Goal: Task Accomplishment & Management: Manage account settings

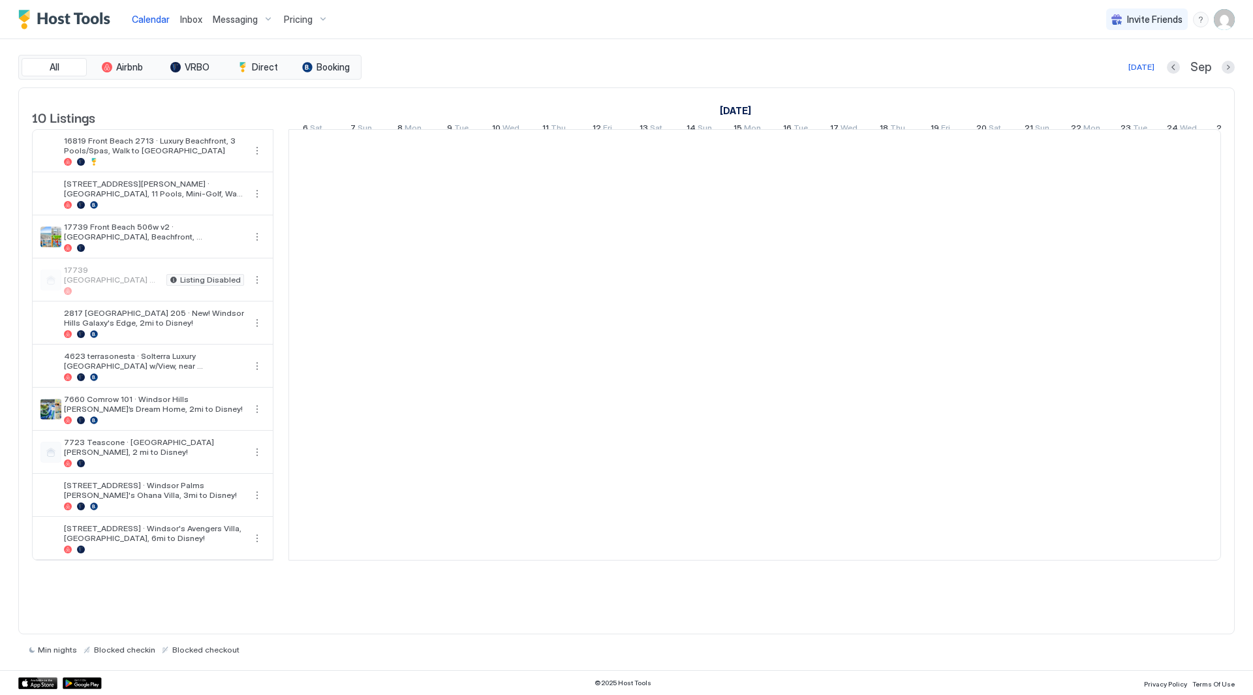
scroll to position [0, 725]
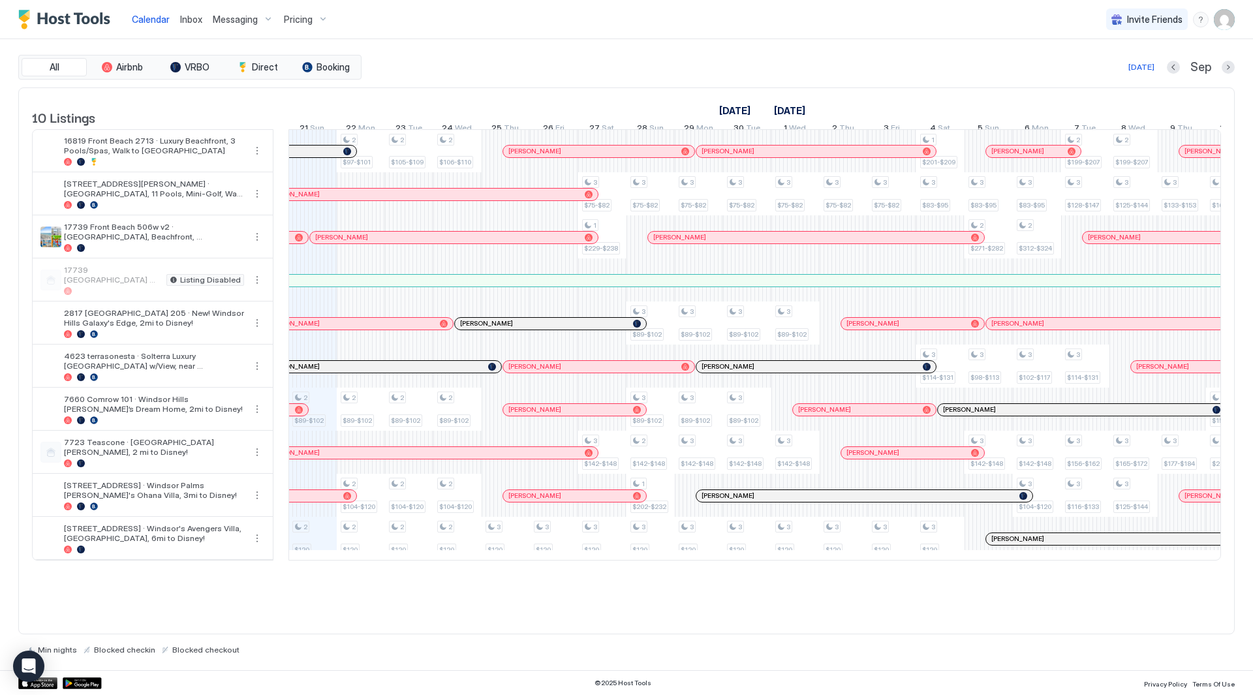
click at [309, 22] on span "Pricing" at bounding box center [298, 20] width 29 height 12
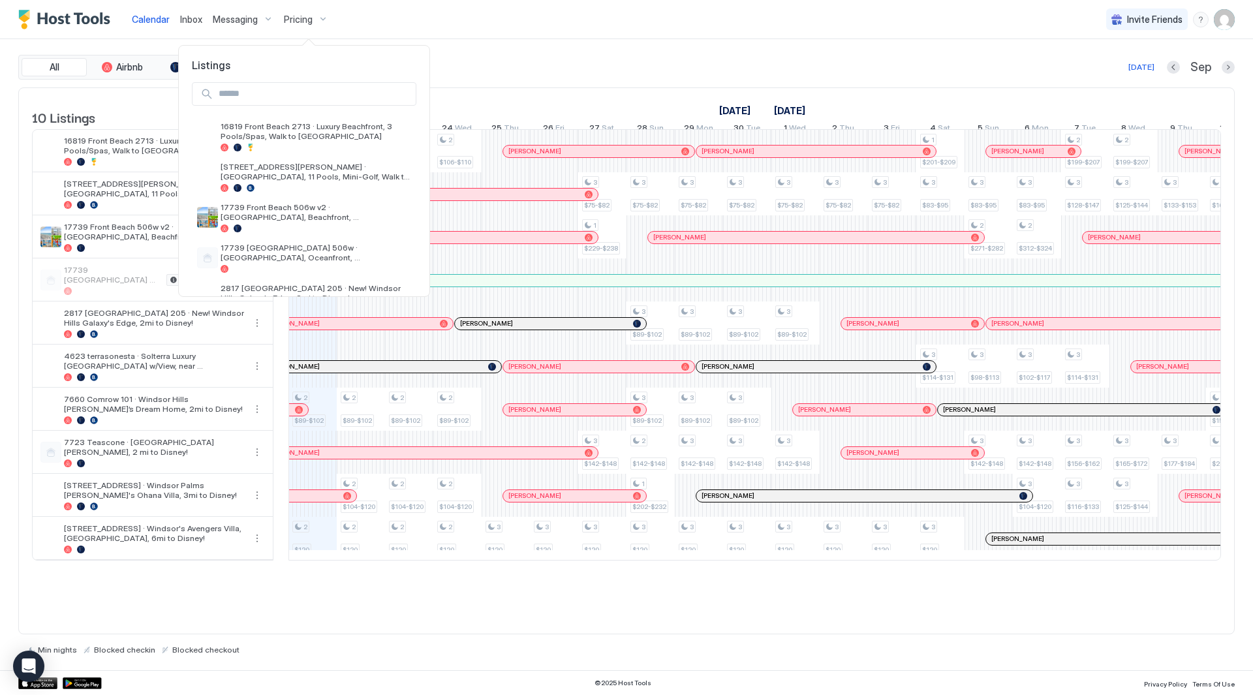
click at [301, 20] on div at bounding box center [626, 347] width 1253 height 695
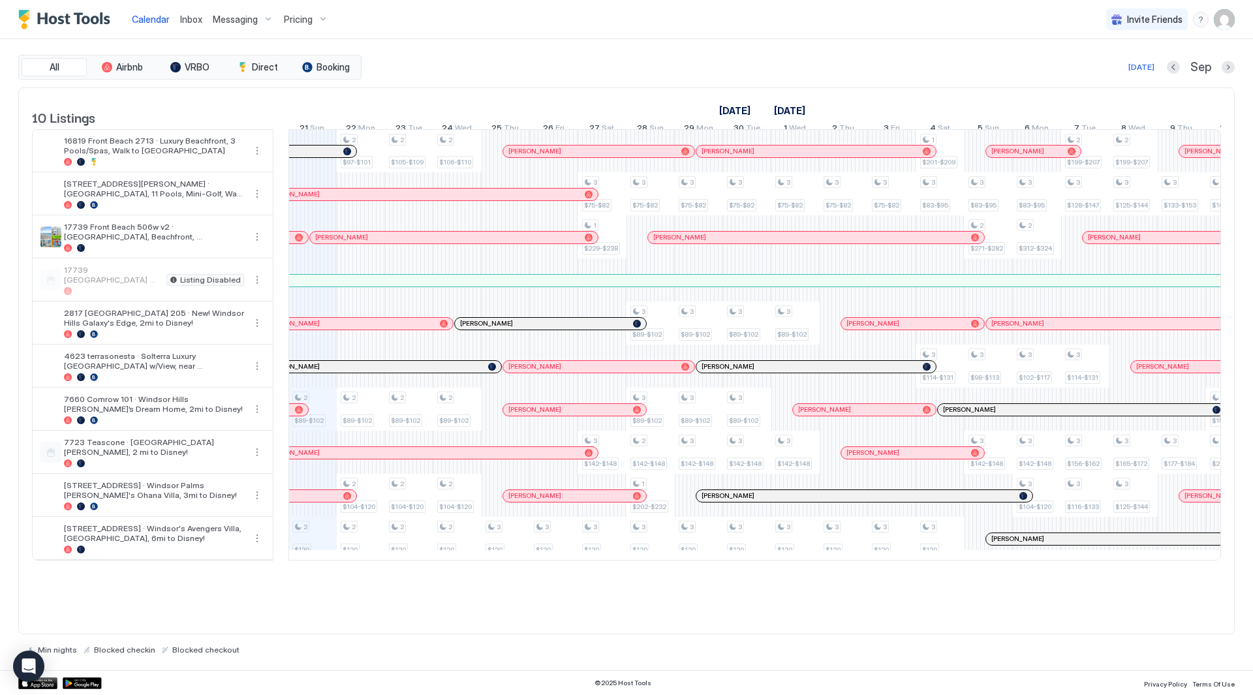
click at [198, 20] on span "Inbox" at bounding box center [191, 19] width 22 height 11
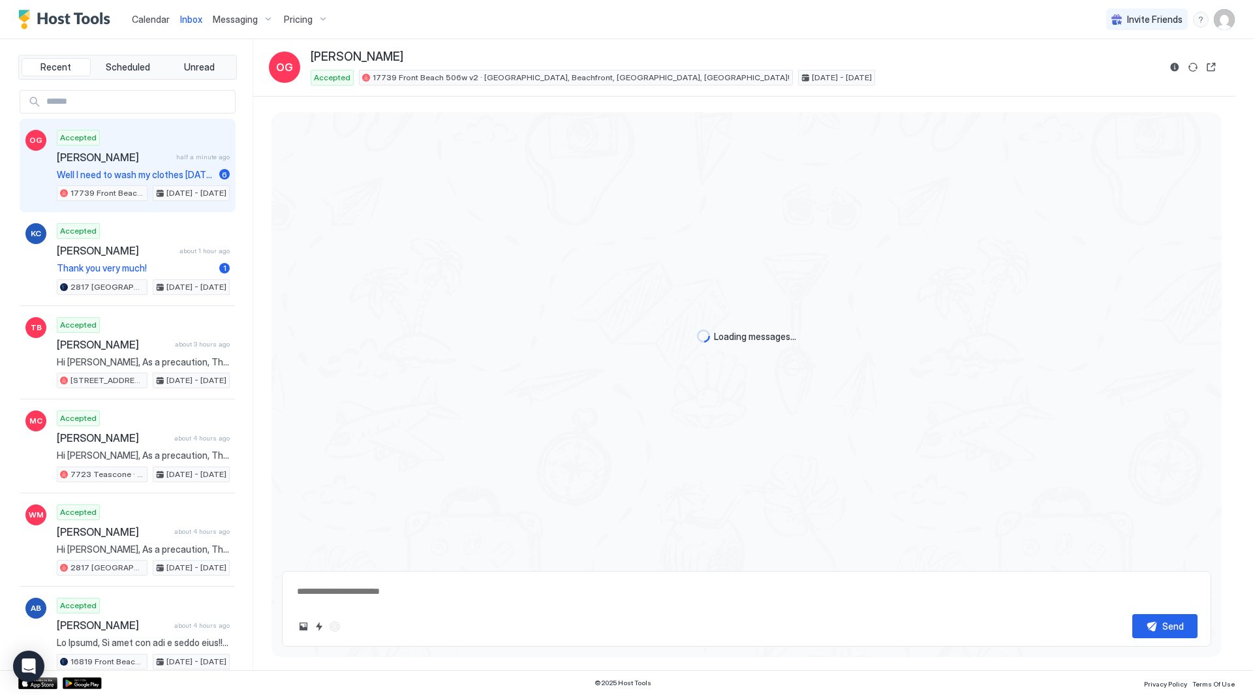
click at [222, 20] on span "Messaging" at bounding box center [235, 20] width 45 height 12
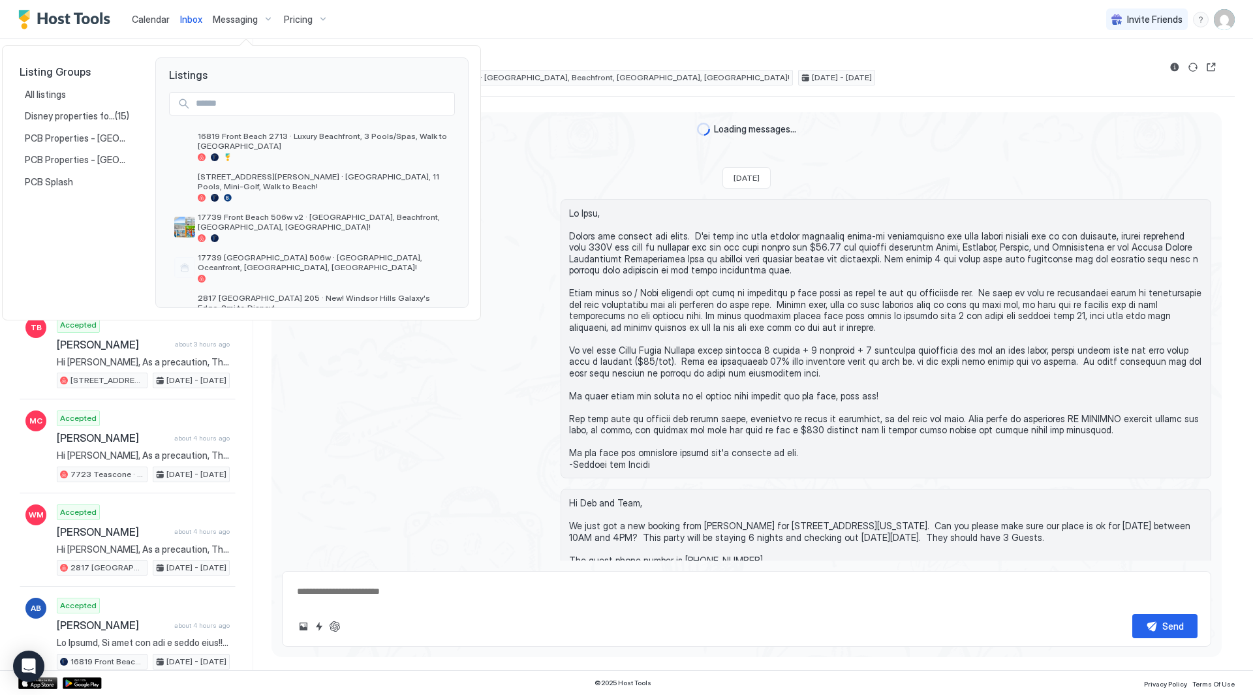
type textarea "*"
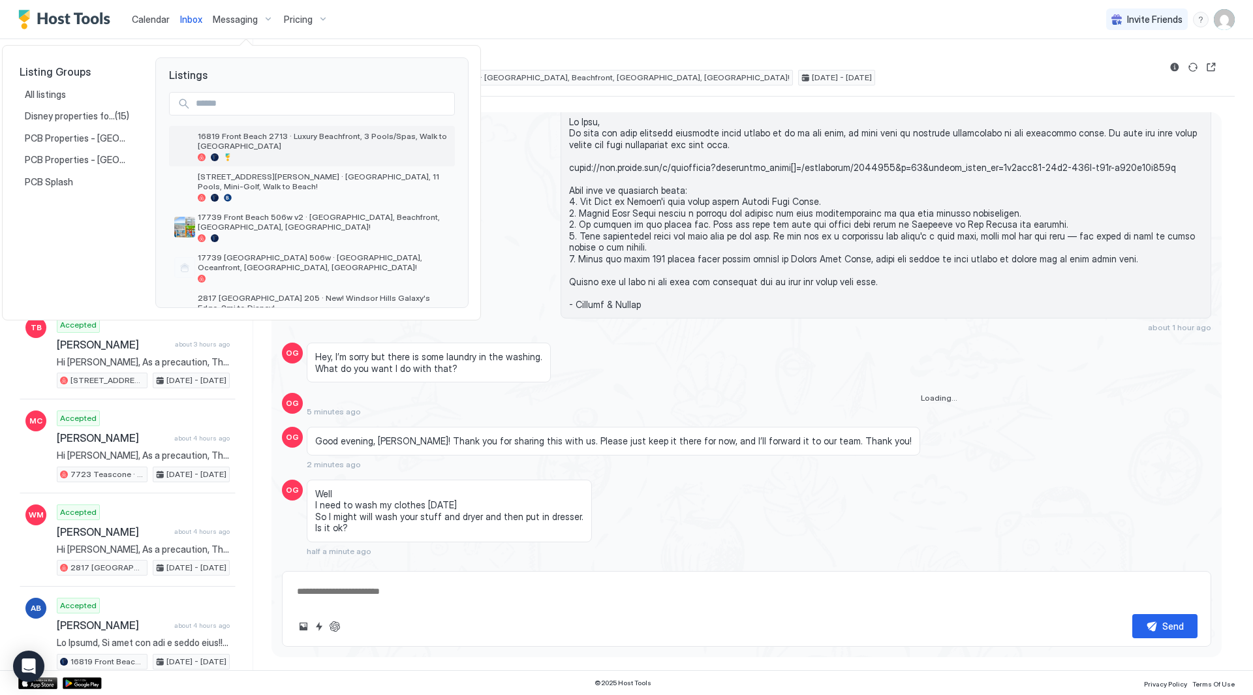
click at [238, 147] on span "16819 Front Beach 2713 · Luxury Beachfront, 3 Pools/Spas, Walk to [GEOGRAPHIC_D…" at bounding box center [324, 141] width 252 height 20
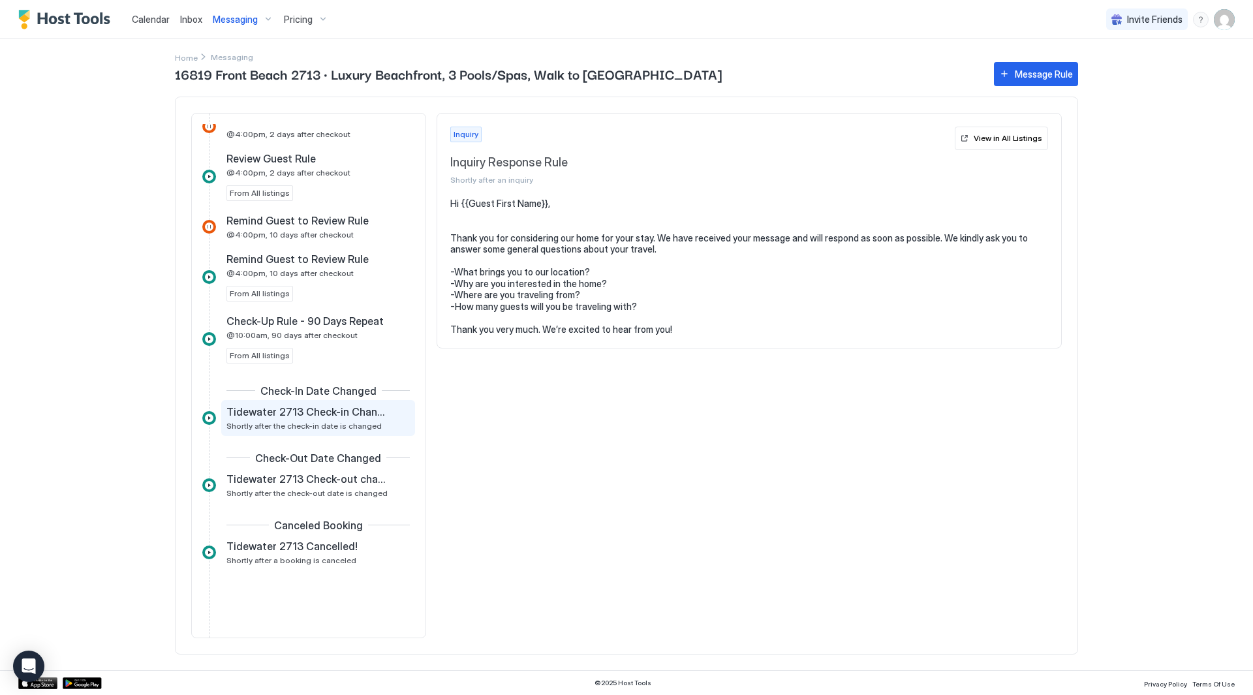
scroll to position [1258, 0]
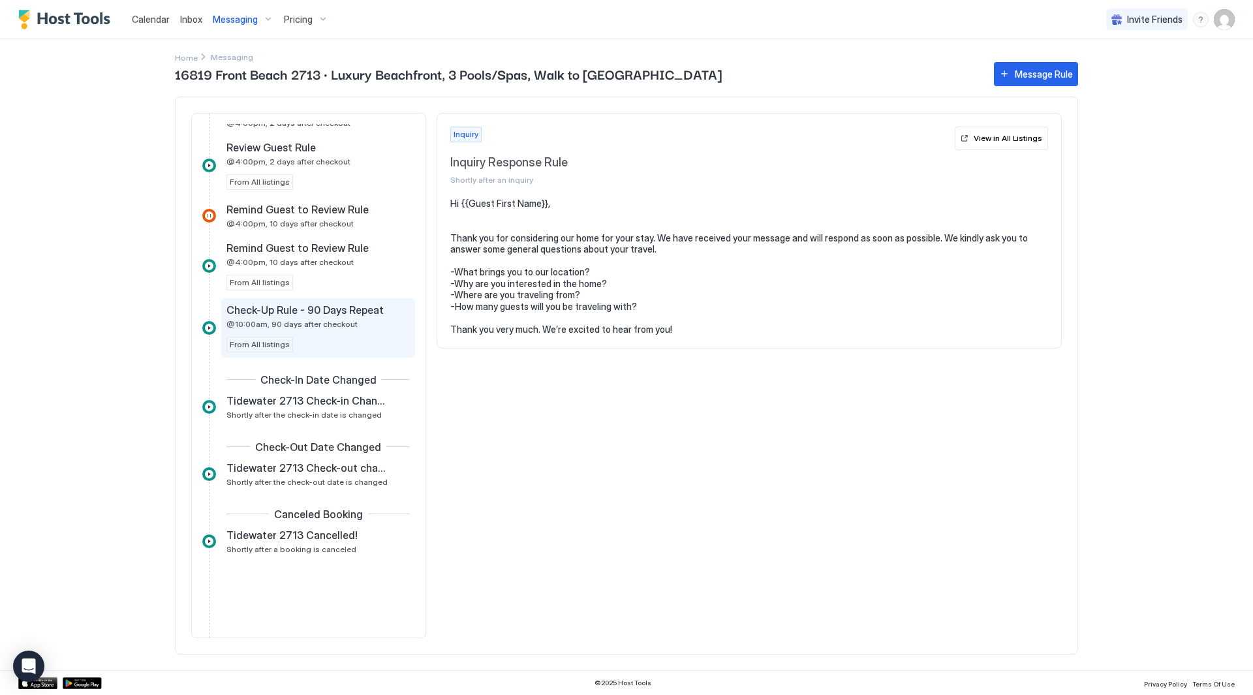
click at [313, 320] on span "@10:00am, 90 days after checkout" at bounding box center [291, 324] width 131 height 10
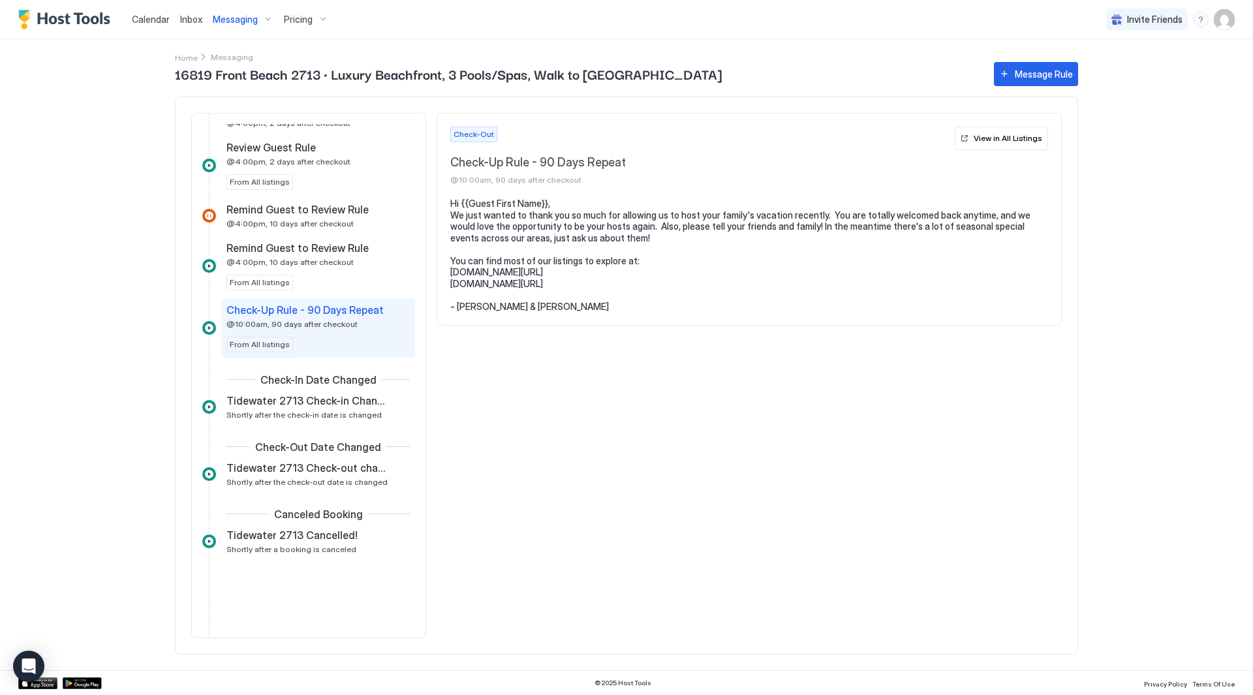
click at [340, 455] on div "Check-Out Date Changed" at bounding box center [308, 448] width 213 height 16
click at [341, 469] on span "Tidewater 2713 Check-out changed!" at bounding box center [307, 467] width 162 height 13
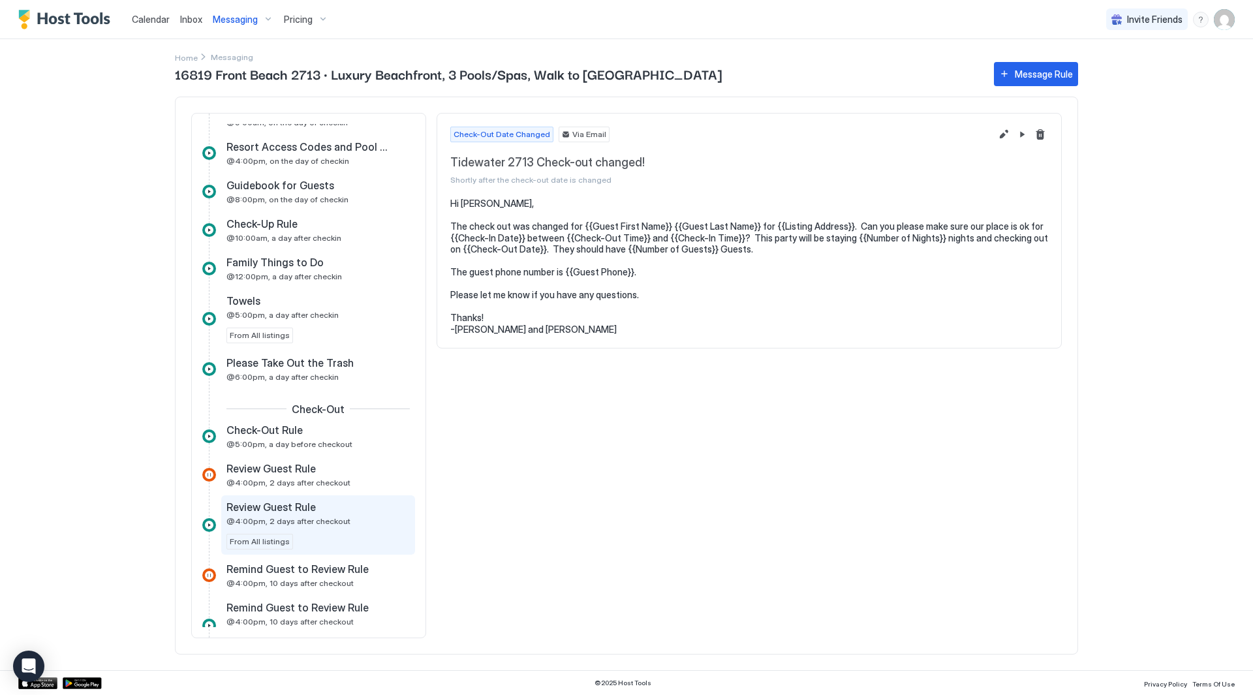
scroll to position [801, 0]
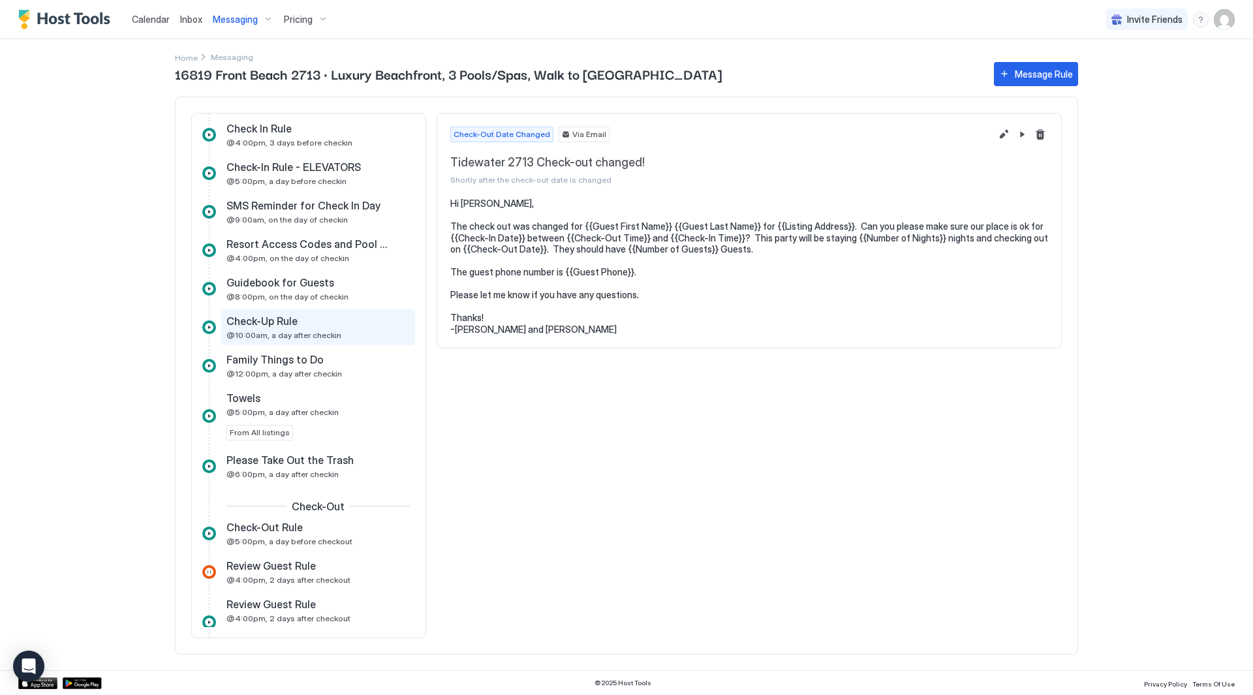
click at [314, 324] on div "Check-Up Rule" at bounding box center [308, 321] width 165 height 13
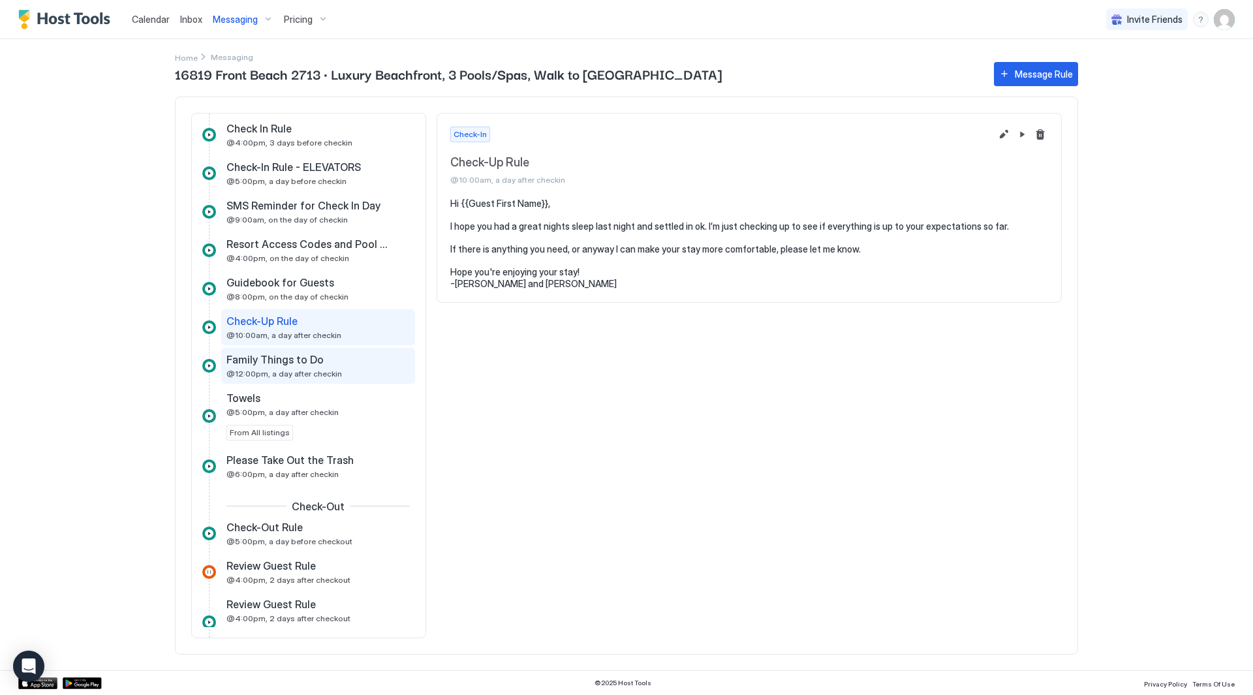
click at [309, 356] on span "Family Things to Do" at bounding box center [274, 359] width 97 height 13
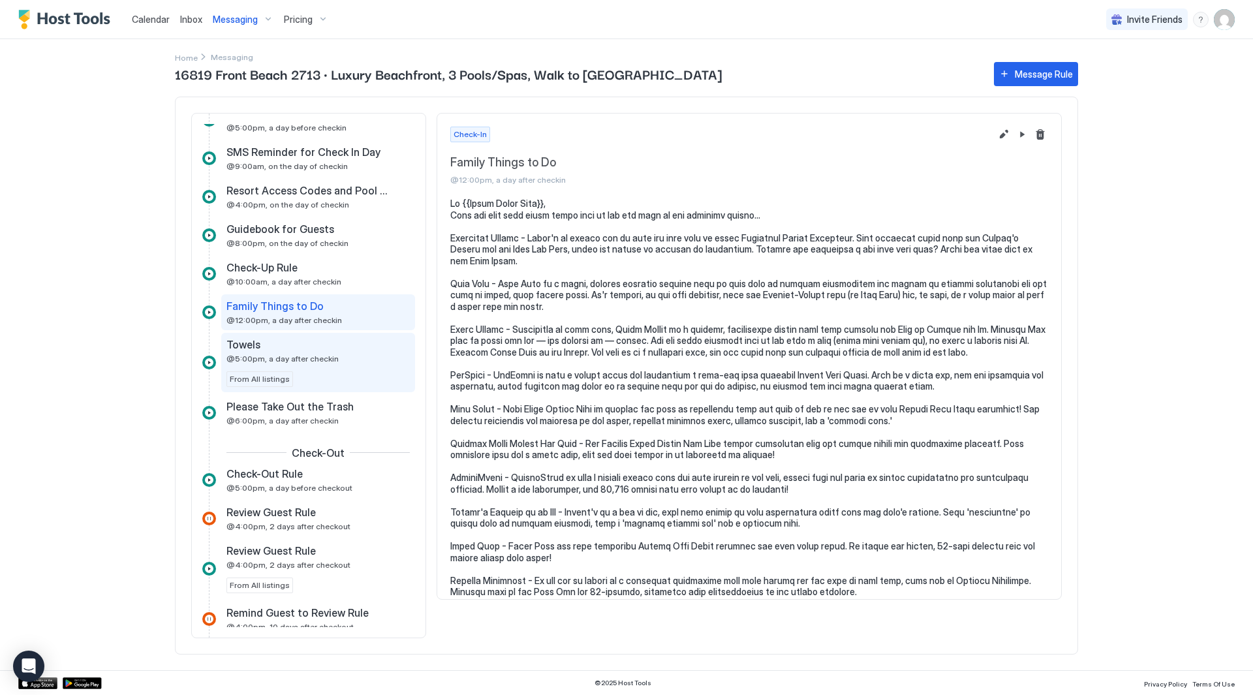
scroll to position [931, 0]
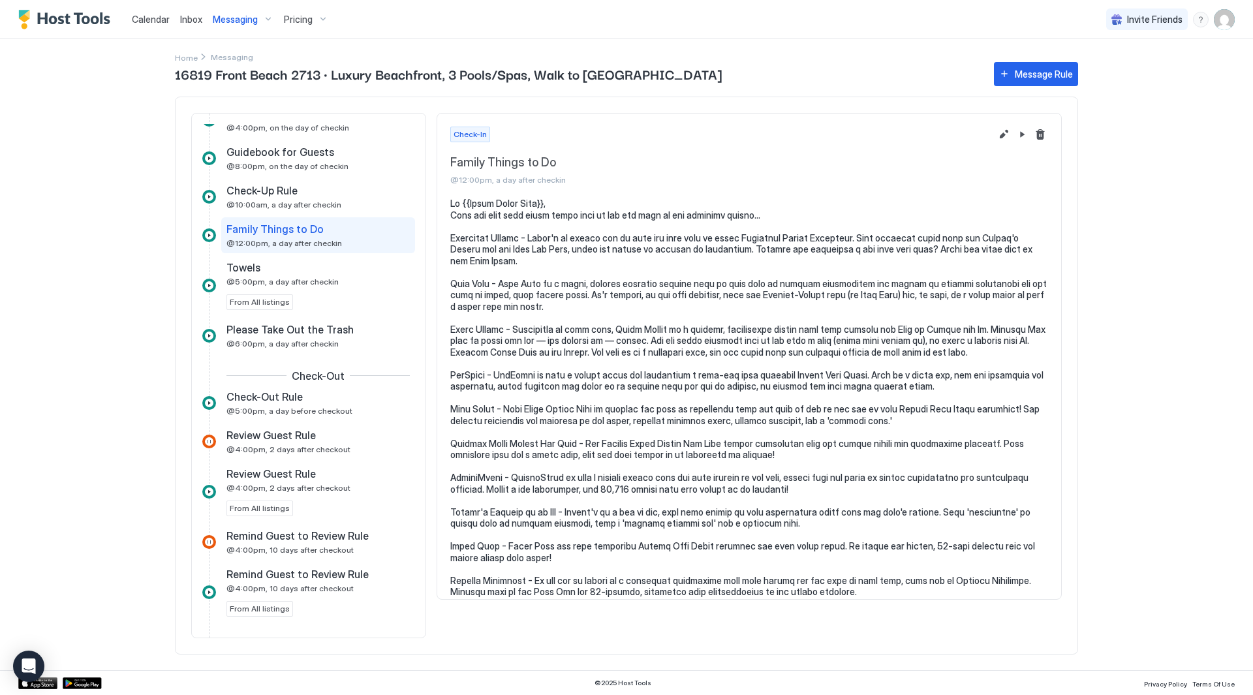
click at [324, 356] on div "Inquiry Inquiry Response Rule Shortly after an inquiry From All listings Expire…" at bounding box center [308, 73] width 213 height 1735
click at [296, 395] on span "Check-Out Rule" at bounding box center [264, 396] width 76 height 13
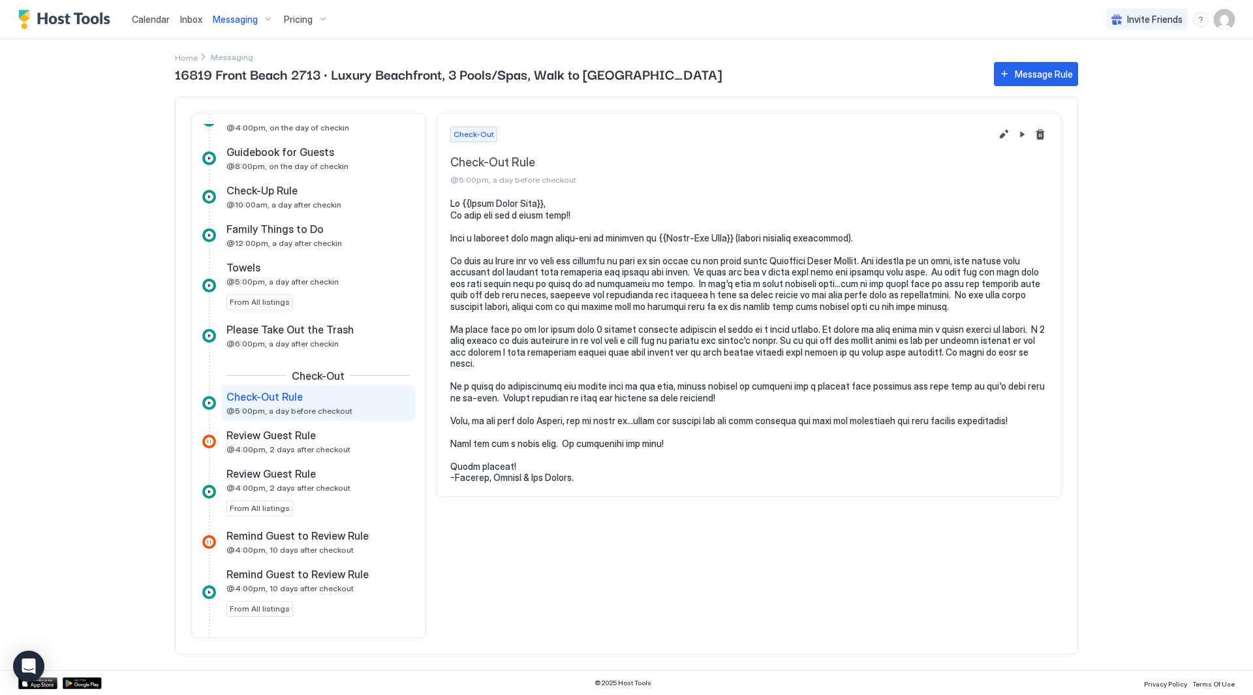
click at [793, 322] on pre at bounding box center [749, 341] width 598 height 286
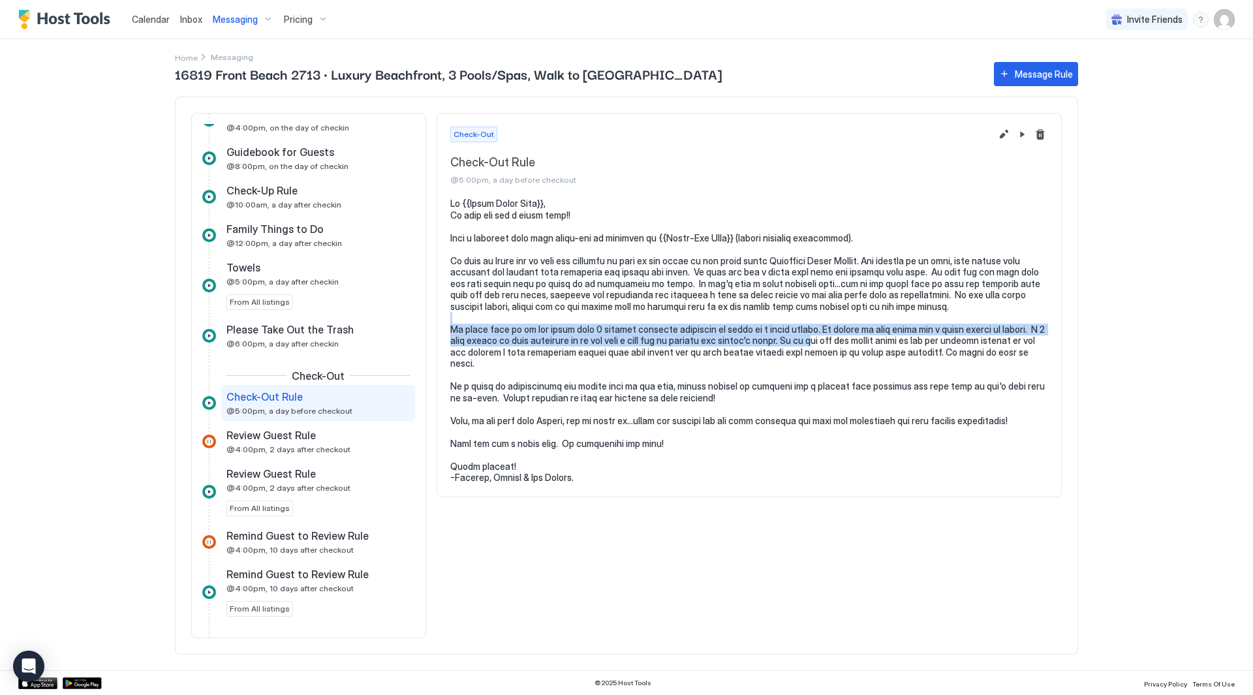
drag, startPoint x: 817, startPoint y: 335, endPoint x: 775, endPoint y: 301, distance: 54.2
click at [775, 301] on pre at bounding box center [749, 341] width 598 height 286
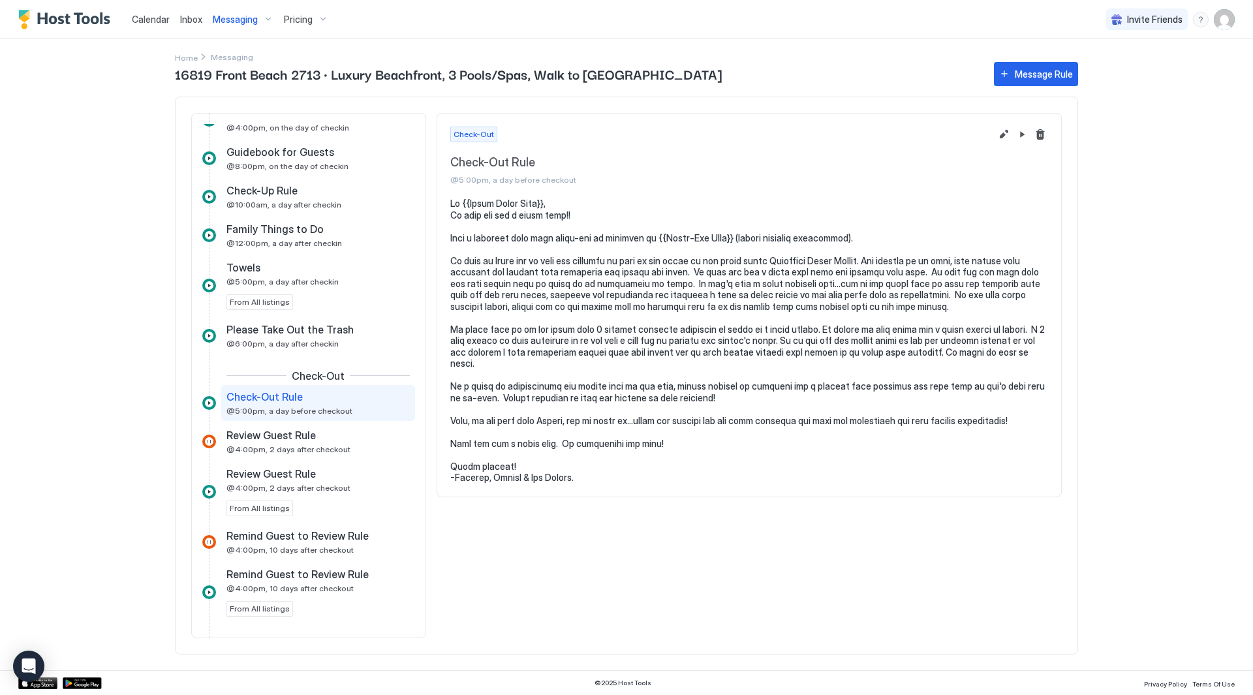
click at [775, 300] on pre at bounding box center [749, 341] width 598 height 286
click at [1007, 134] on button "Edit message rule" at bounding box center [1004, 135] width 16 height 16
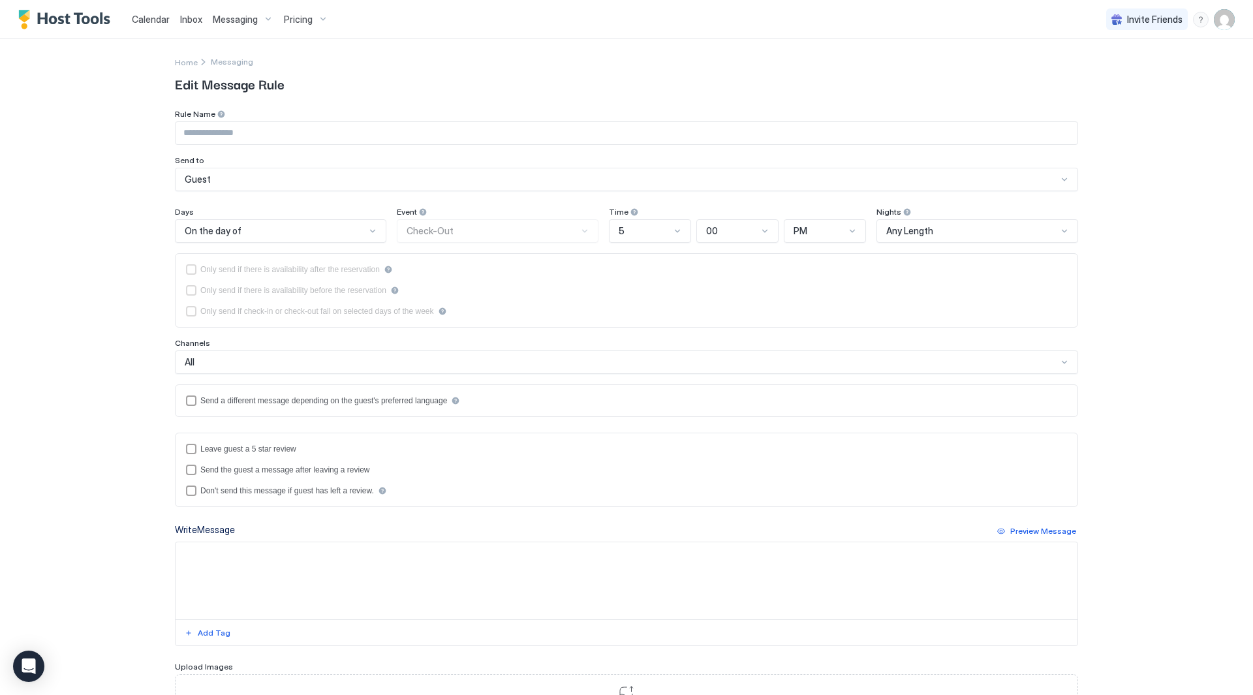
type input "**********"
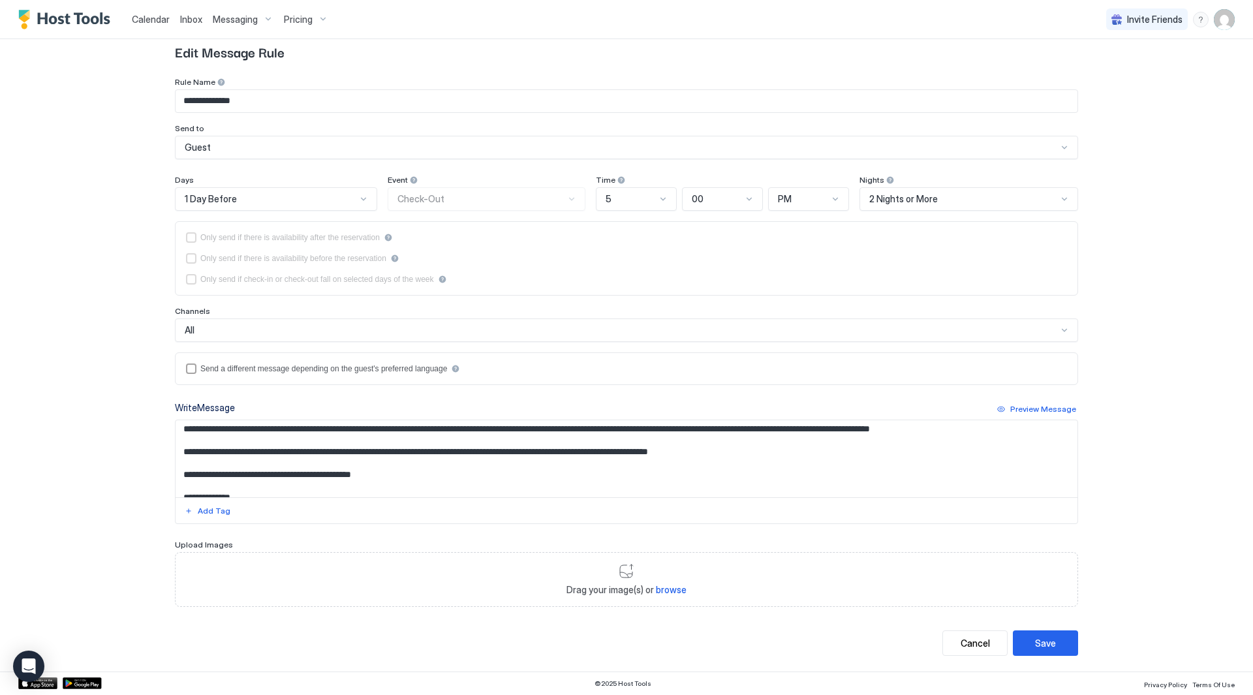
scroll to position [119, 0]
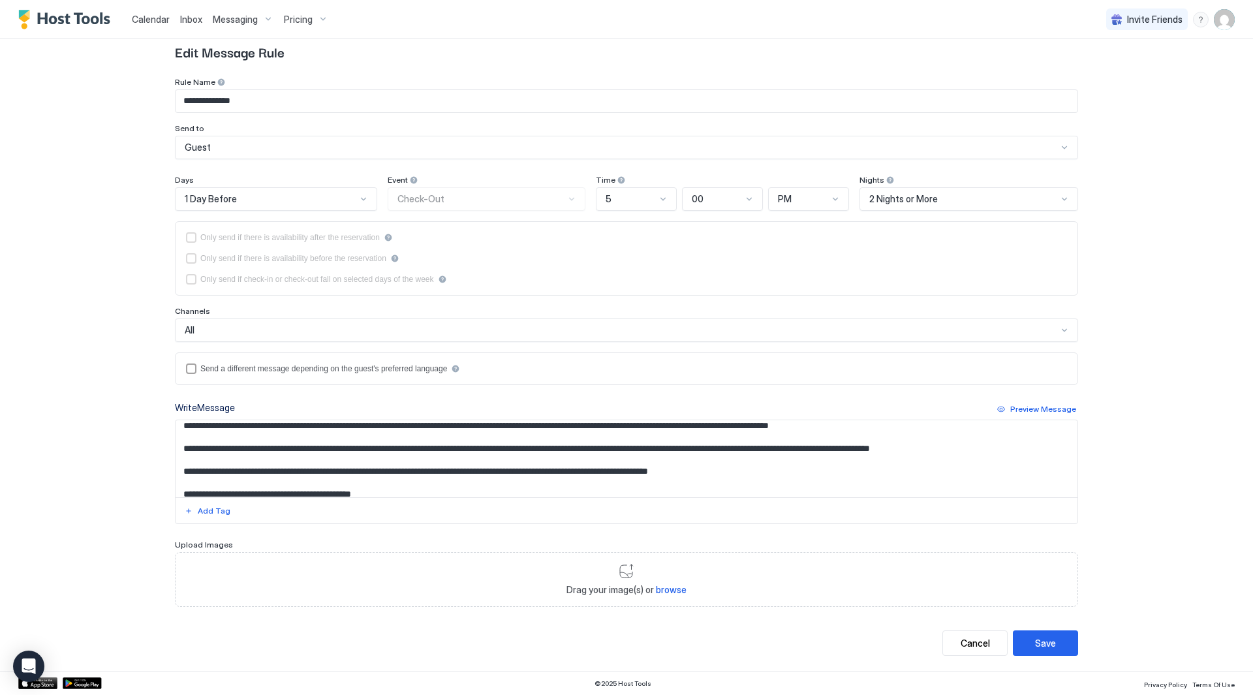
click at [863, 448] on textarea "Input Field" at bounding box center [627, 458] width 902 height 77
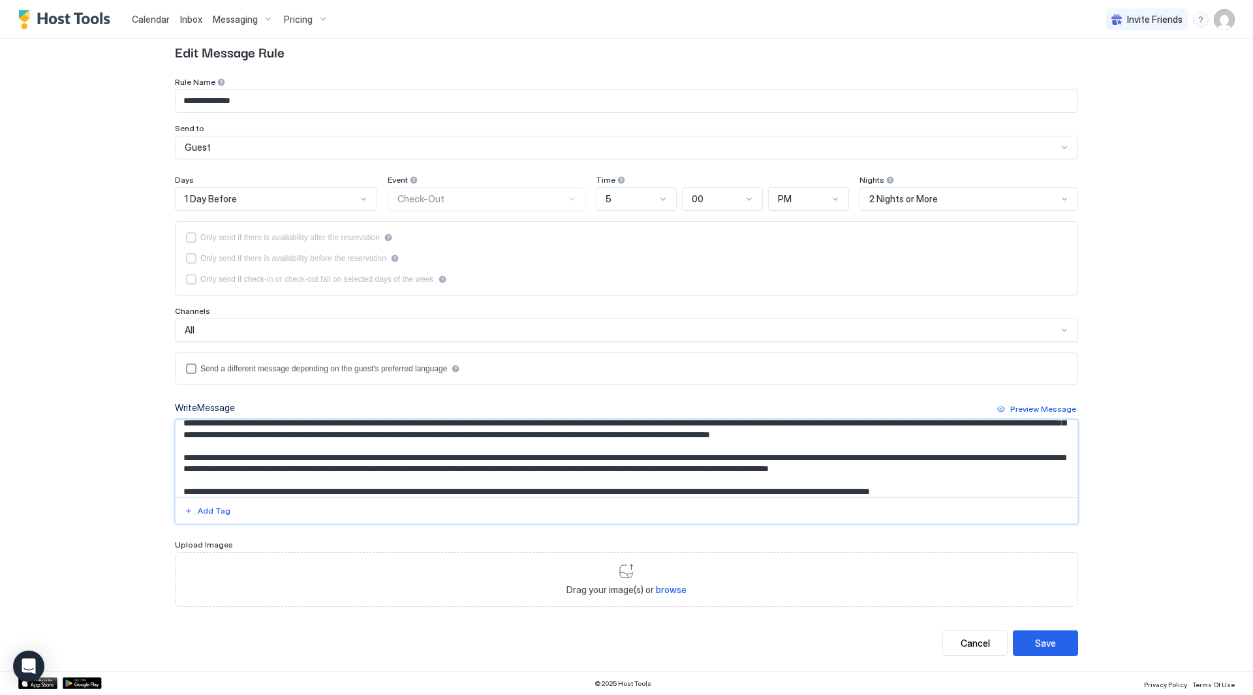
scroll to position [54, 0]
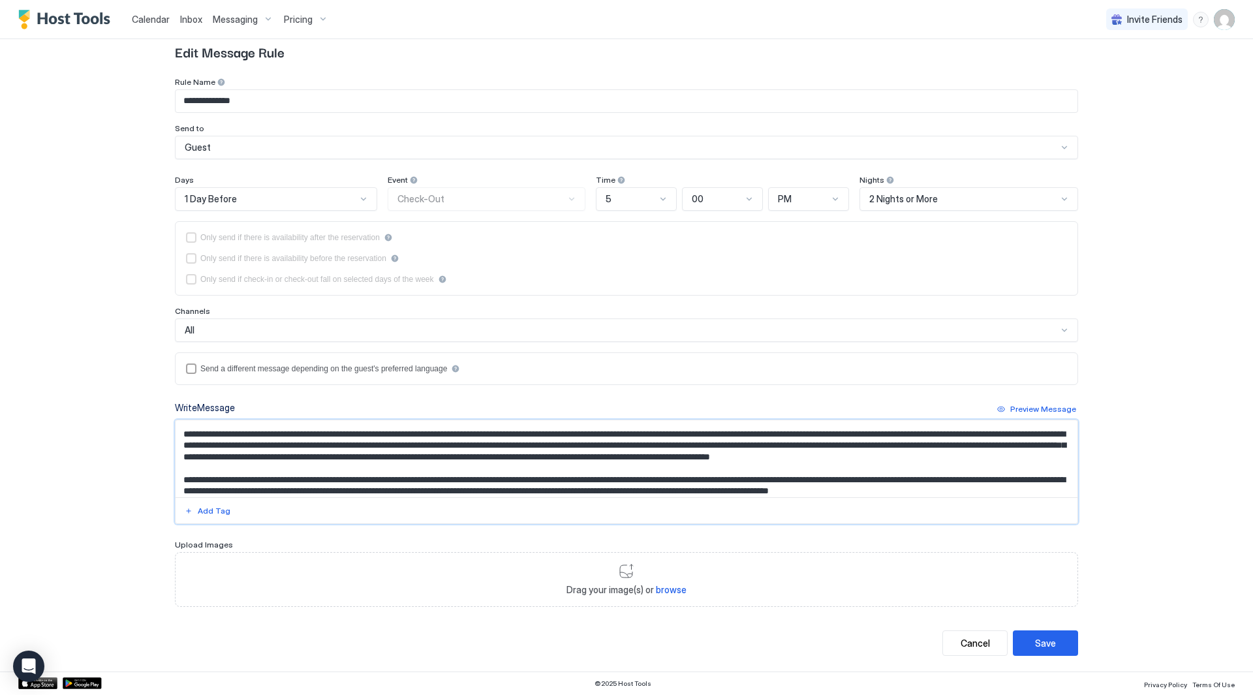
click at [859, 449] on textarea "Input Field" at bounding box center [627, 458] width 902 height 77
drag, startPoint x: 238, startPoint y: 456, endPoint x: 338, endPoint y: 457, distance: 99.8
click at [338, 457] on textarea "Input Field" at bounding box center [627, 458] width 902 height 77
drag, startPoint x: 336, startPoint y: 458, endPoint x: 517, endPoint y: 460, distance: 180.8
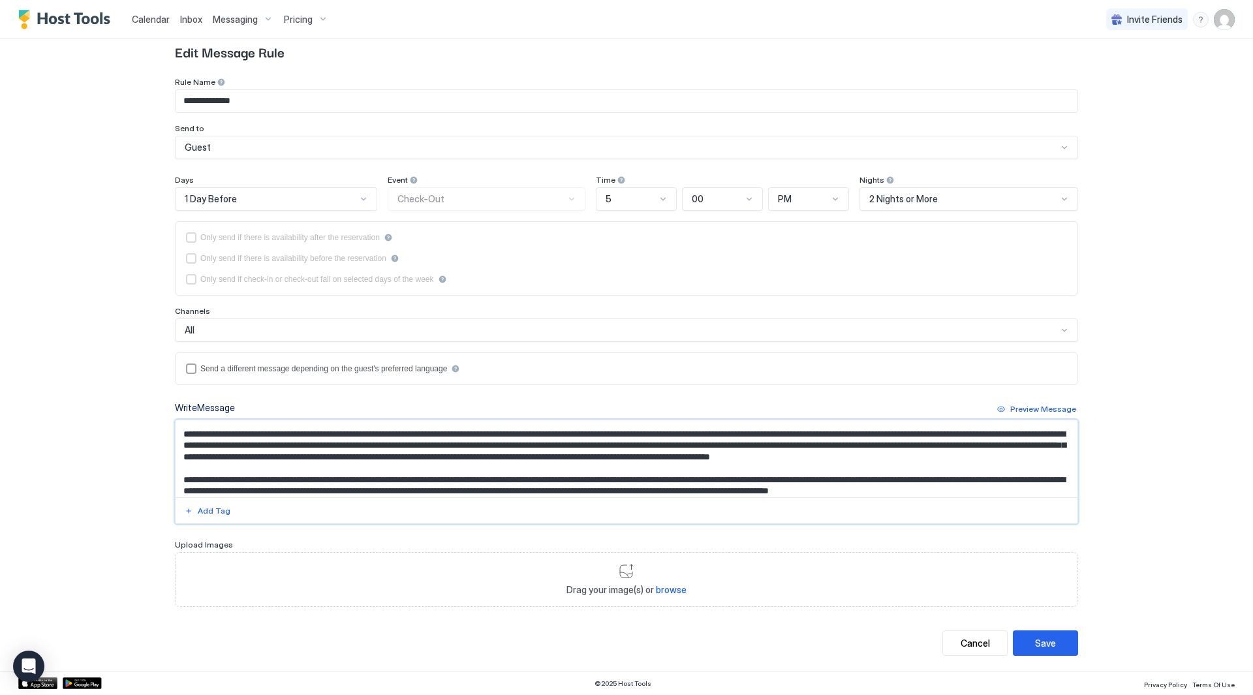
click at [517, 460] on textarea "Input Field" at bounding box center [627, 458] width 902 height 77
click at [698, 435] on textarea "Input Field" at bounding box center [627, 458] width 902 height 77
click at [595, 435] on textarea "Input Field" at bounding box center [627, 458] width 902 height 77
type textarea "**********"
click at [1040, 636] on div "Save" at bounding box center [1045, 643] width 21 height 14
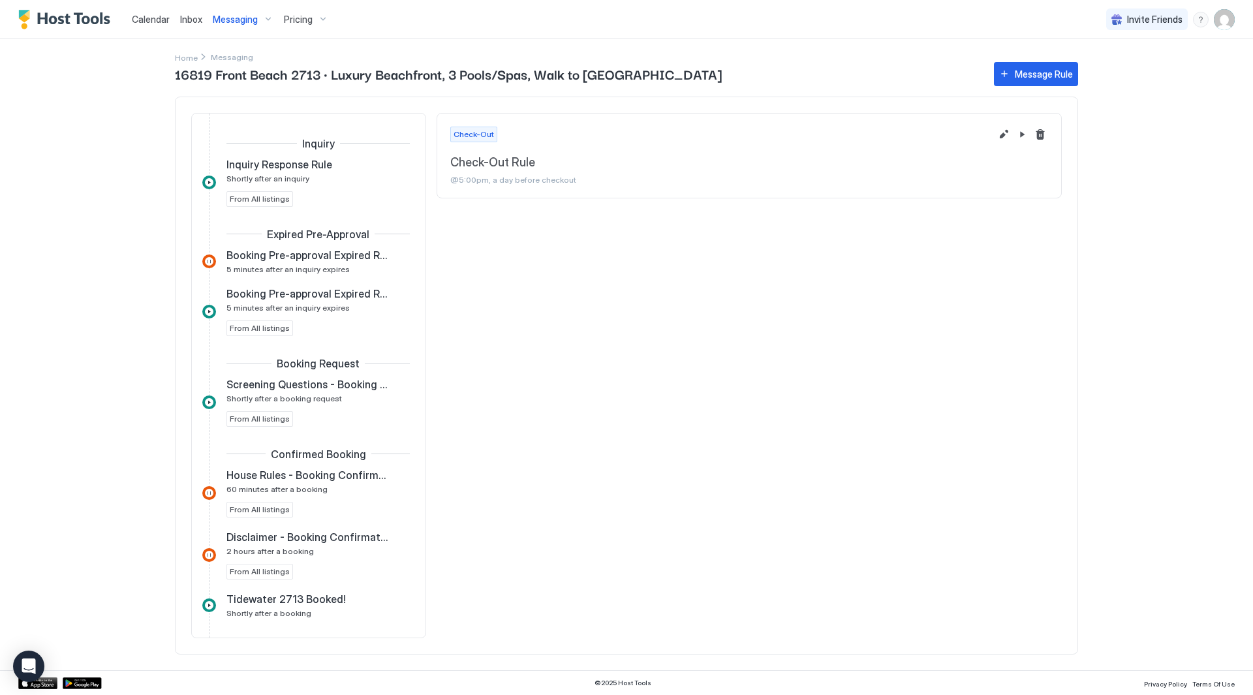
scroll to position [959, 0]
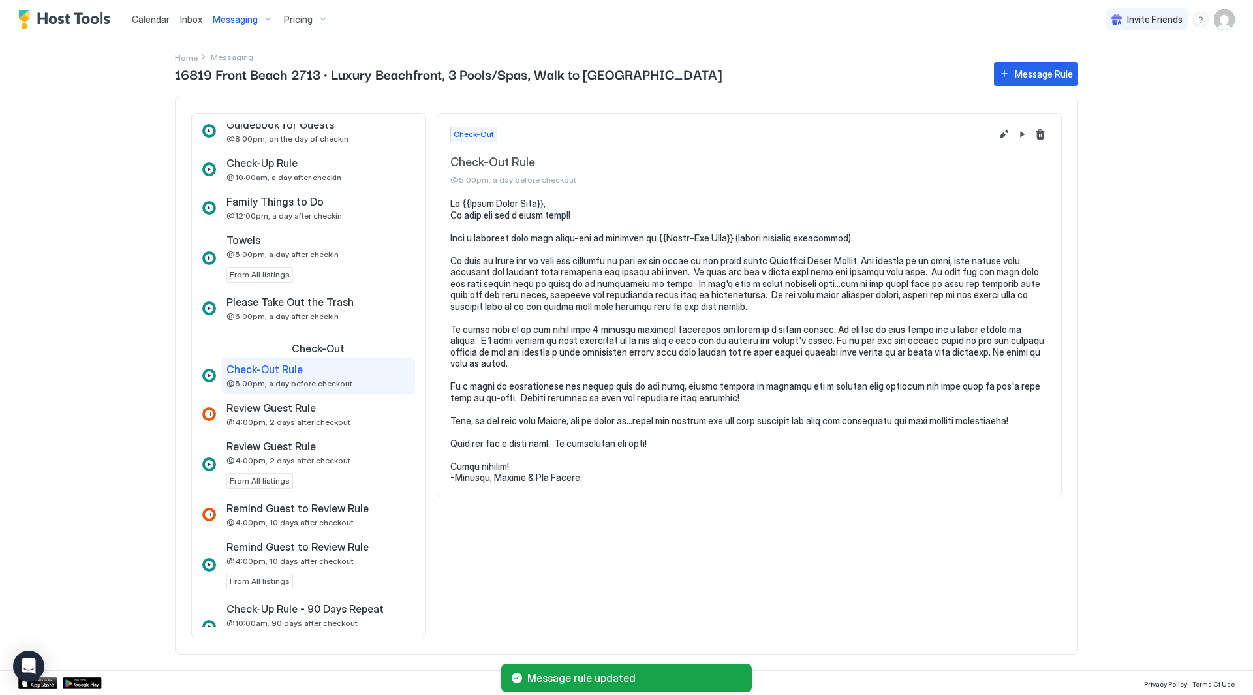
click at [247, 23] on span "Messaging" at bounding box center [235, 20] width 45 height 12
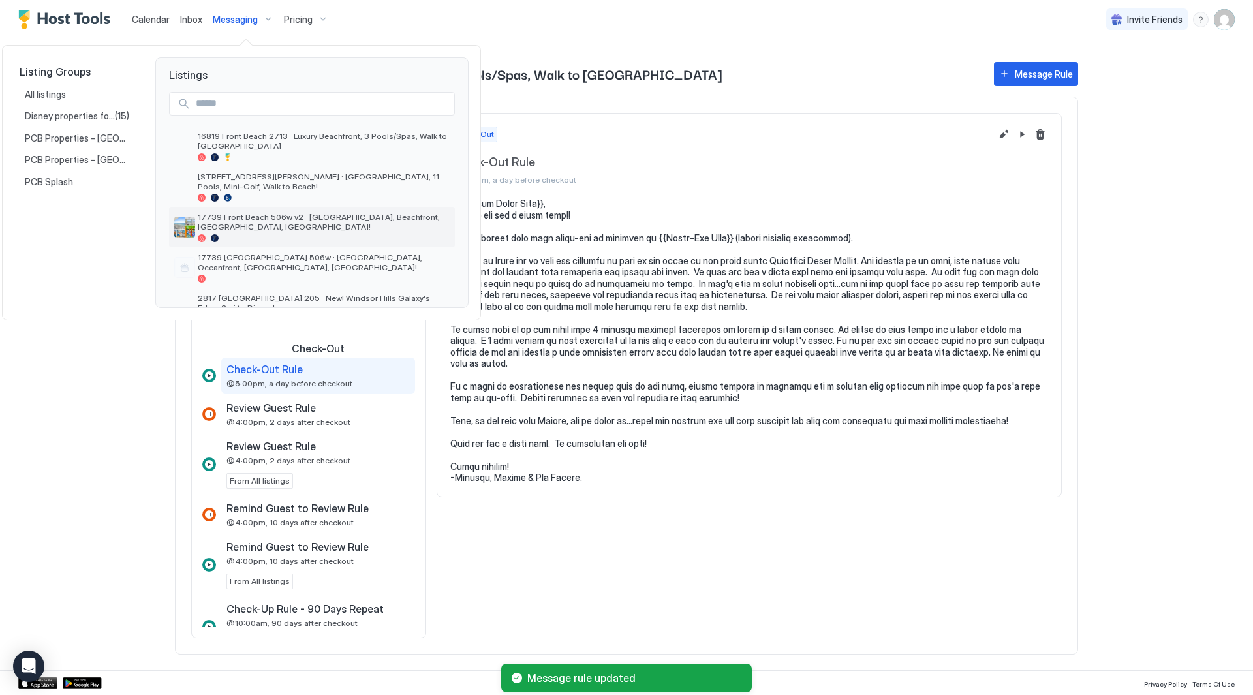
click at [316, 217] on span "17739 Front Beach 506w v2 · [GEOGRAPHIC_DATA], Beachfront, [GEOGRAPHIC_DATA], […" at bounding box center [324, 222] width 252 height 20
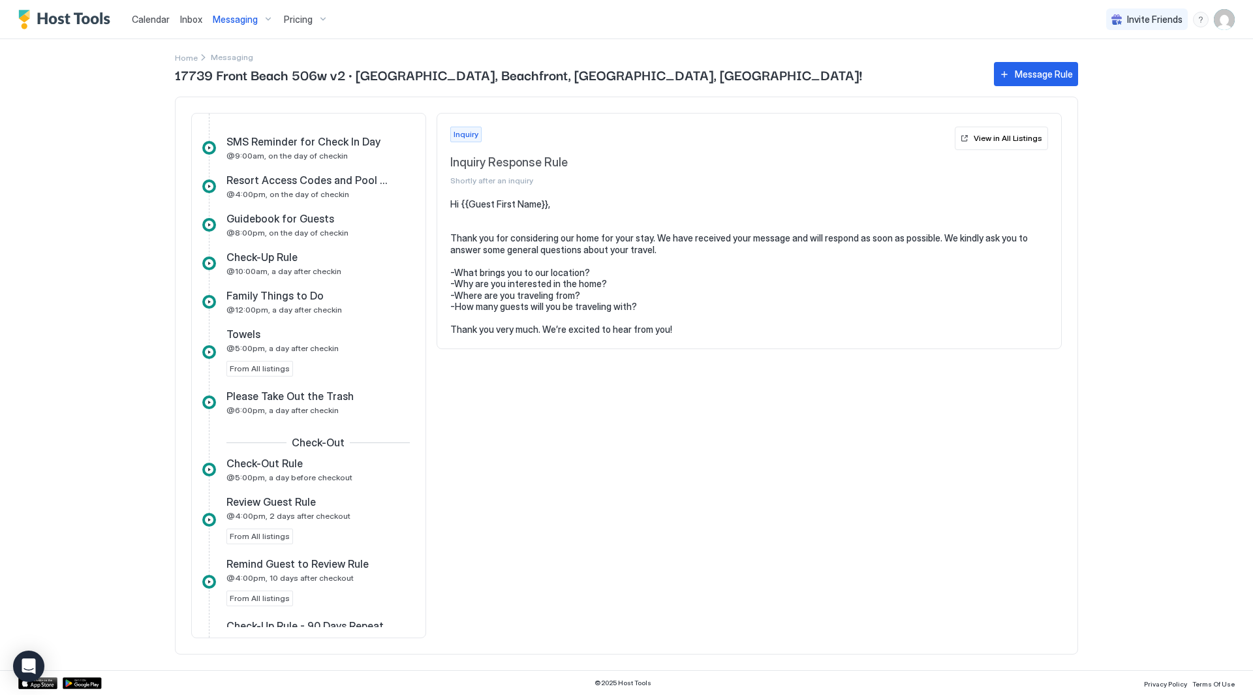
scroll to position [848, 0]
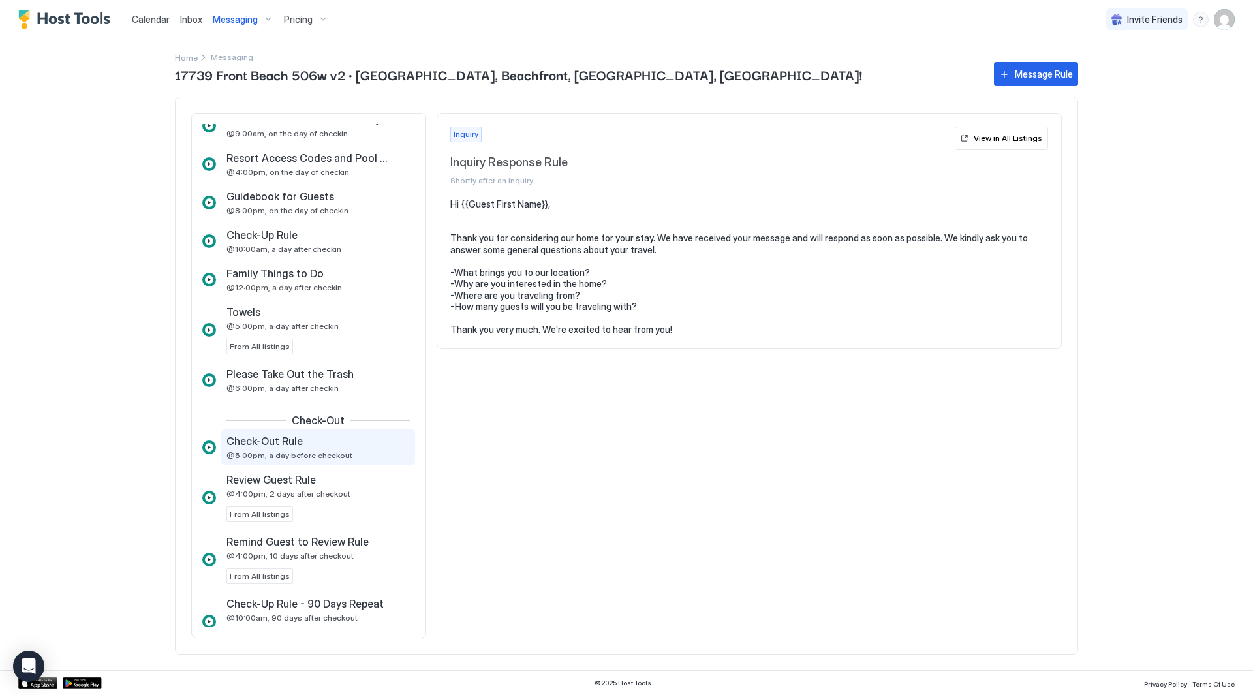
click at [318, 452] on span "@5:00pm, a day before checkout" at bounding box center [289, 455] width 126 height 10
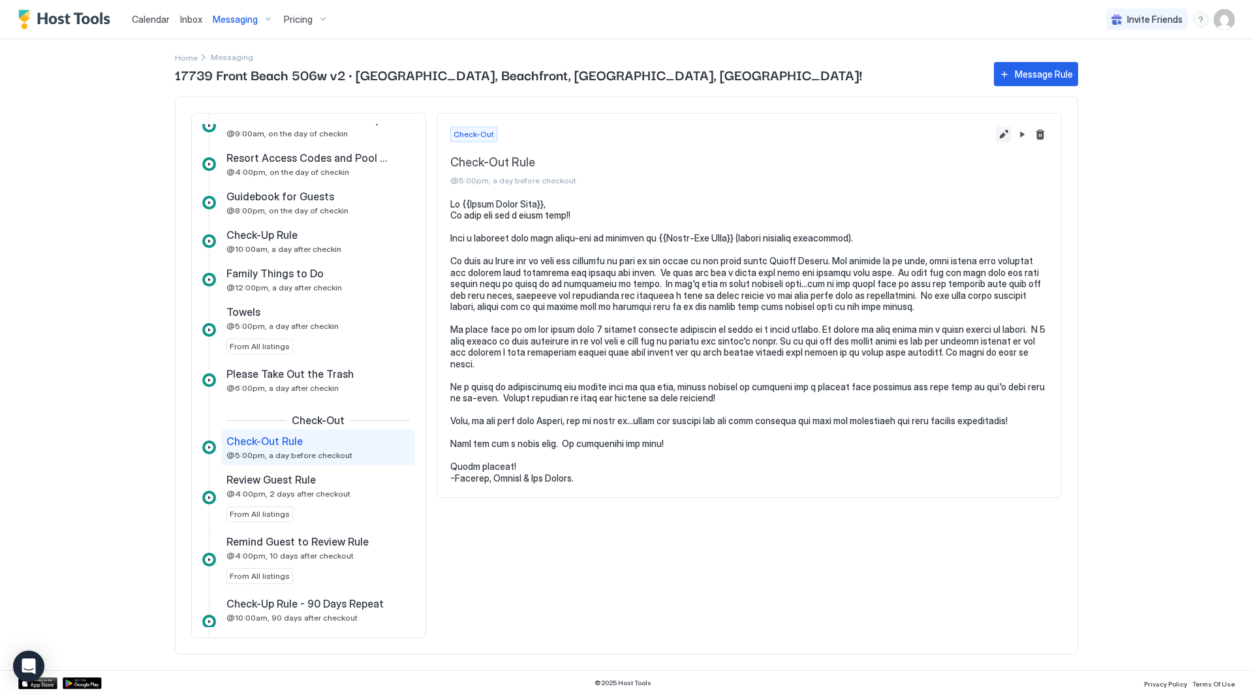
click at [1004, 131] on button "Edit message rule" at bounding box center [1004, 135] width 16 height 16
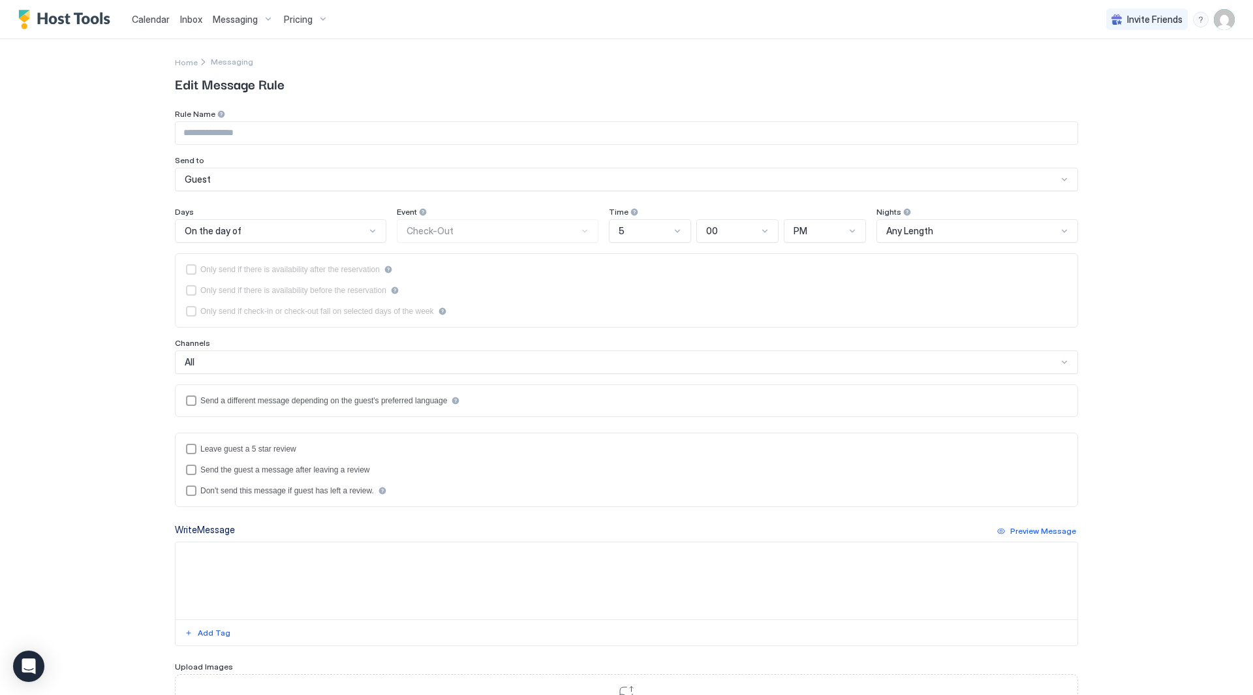
type input "**********"
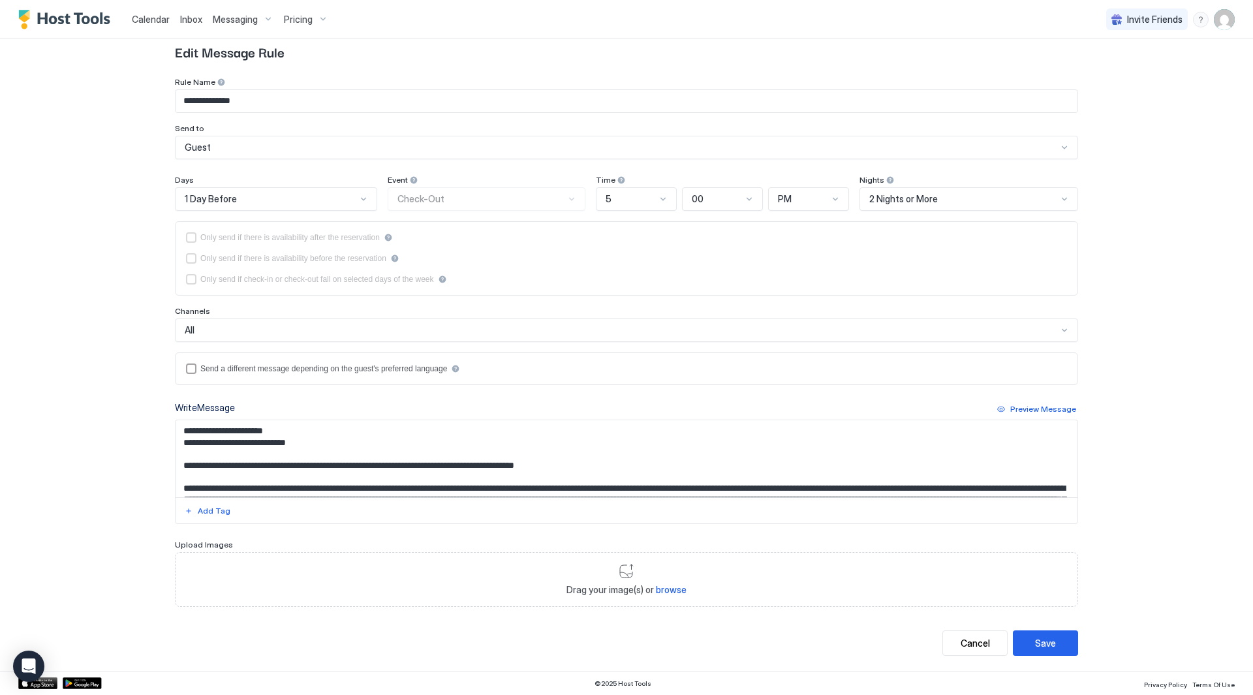
scroll to position [65, 0]
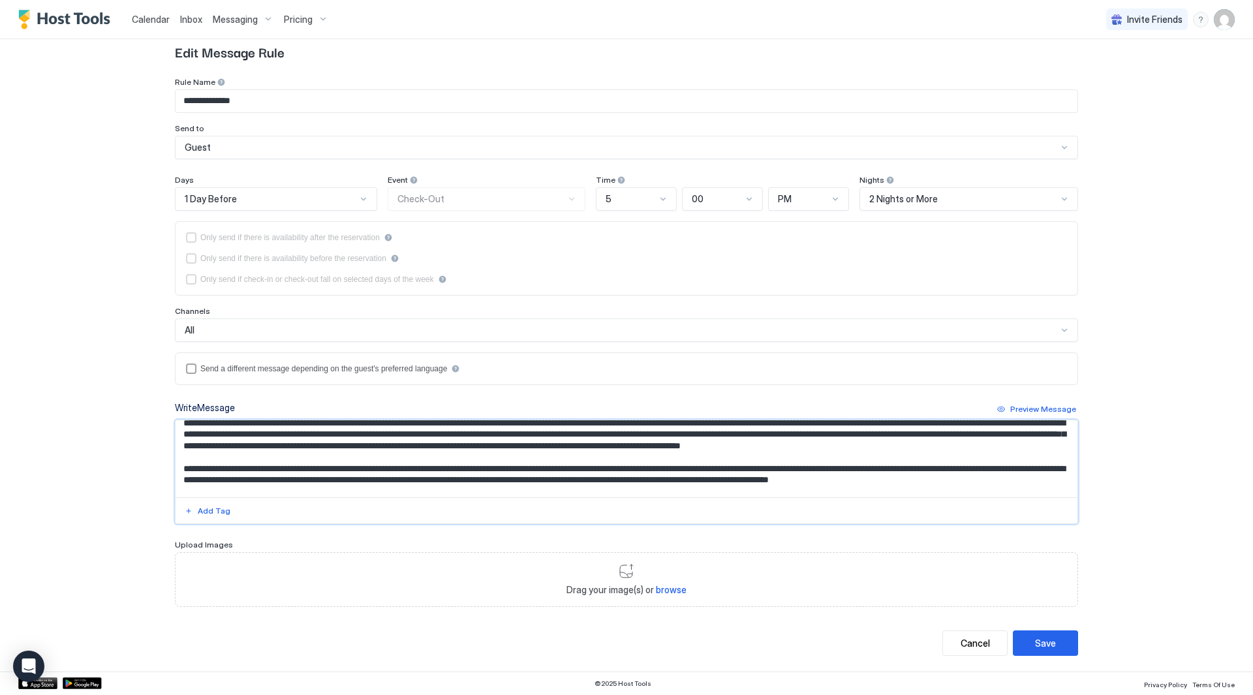
click at [672, 438] on textarea "Input Field" at bounding box center [627, 458] width 902 height 77
click at [762, 440] on textarea "Input Field" at bounding box center [627, 458] width 902 height 77
click at [255, 450] on textarea "Input Field" at bounding box center [627, 458] width 902 height 77
drag, startPoint x: 301, startPoint y: 445, endPoint x: 484, endPoint y: 447, distance: 182.7
click at [484, 447] on textarea "Input Field" at bounding box center [627, 458] width 902 height 77
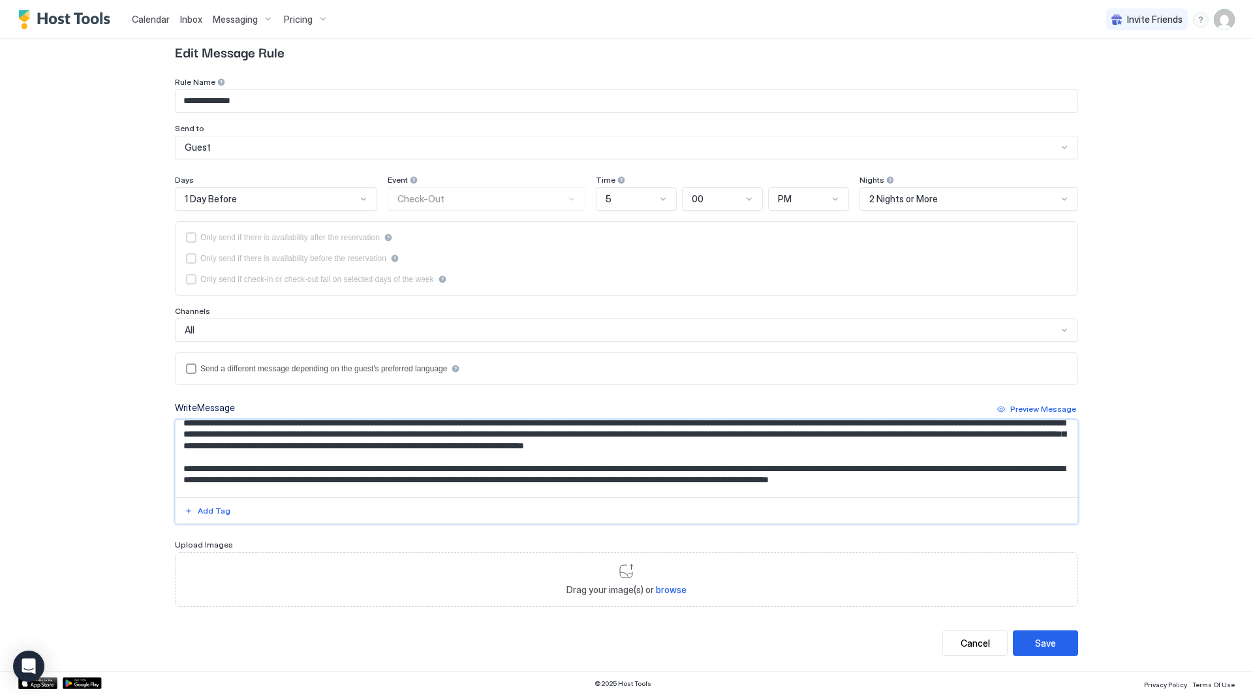
type textarea "**********"
drag, startPoint x: 1082, startPoint y: 638, endPoint x: 1067, endPoint y: 638, distance: 15.0
click at [1081, 638] on div "**********" at bounding box center [627, 339] width 940 height 664
click at [1057, 638] on button "Save" at bounding box center [1045, 642] width 65 height 25
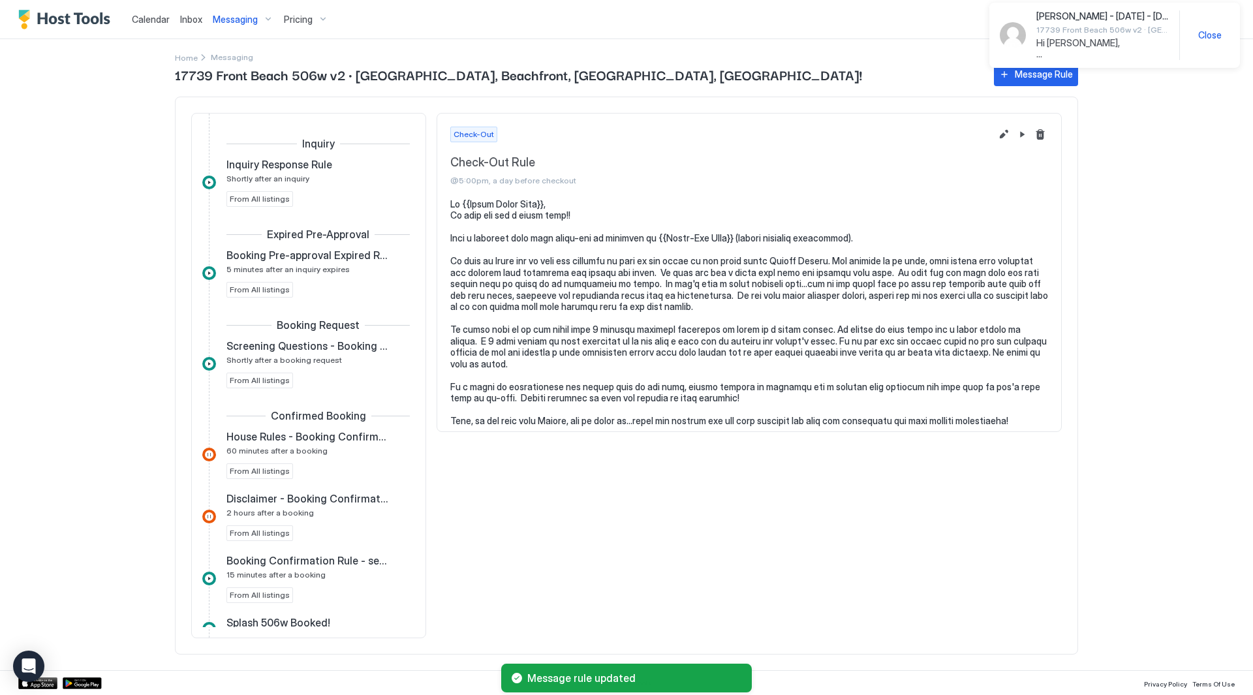
scroll to position [920, 0]
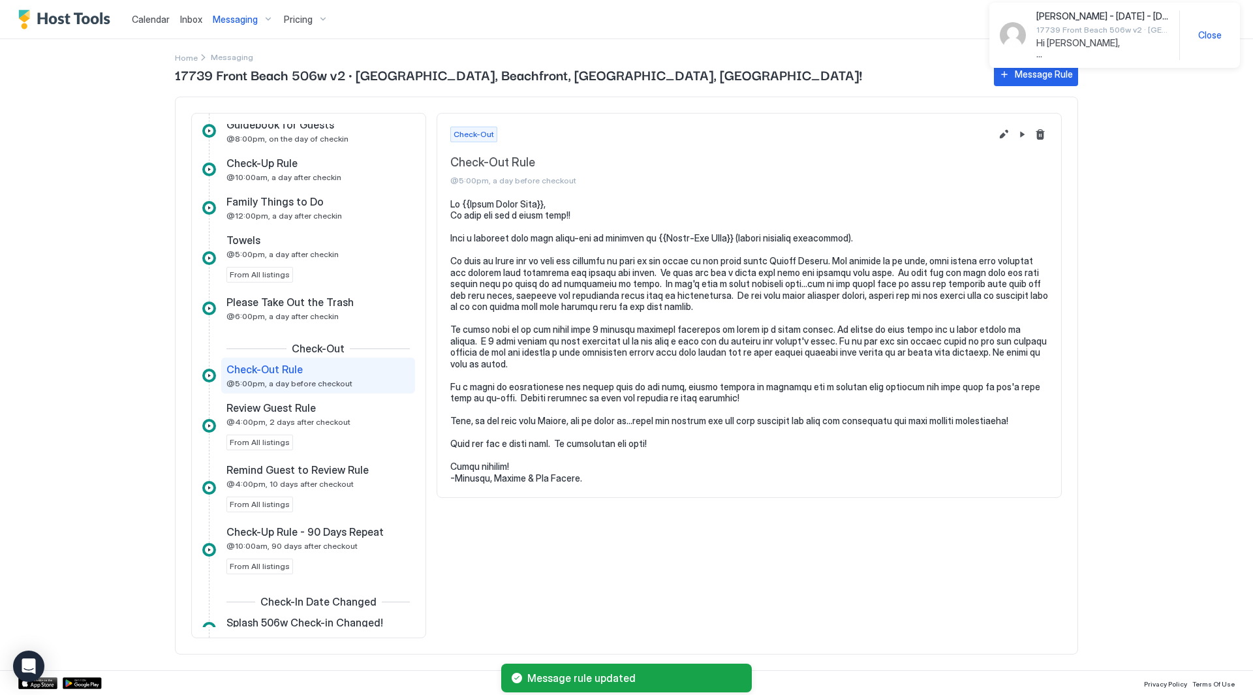
click at [250, 14] on span "Messaging" at bounding box center [235, 20] width 45 height 12
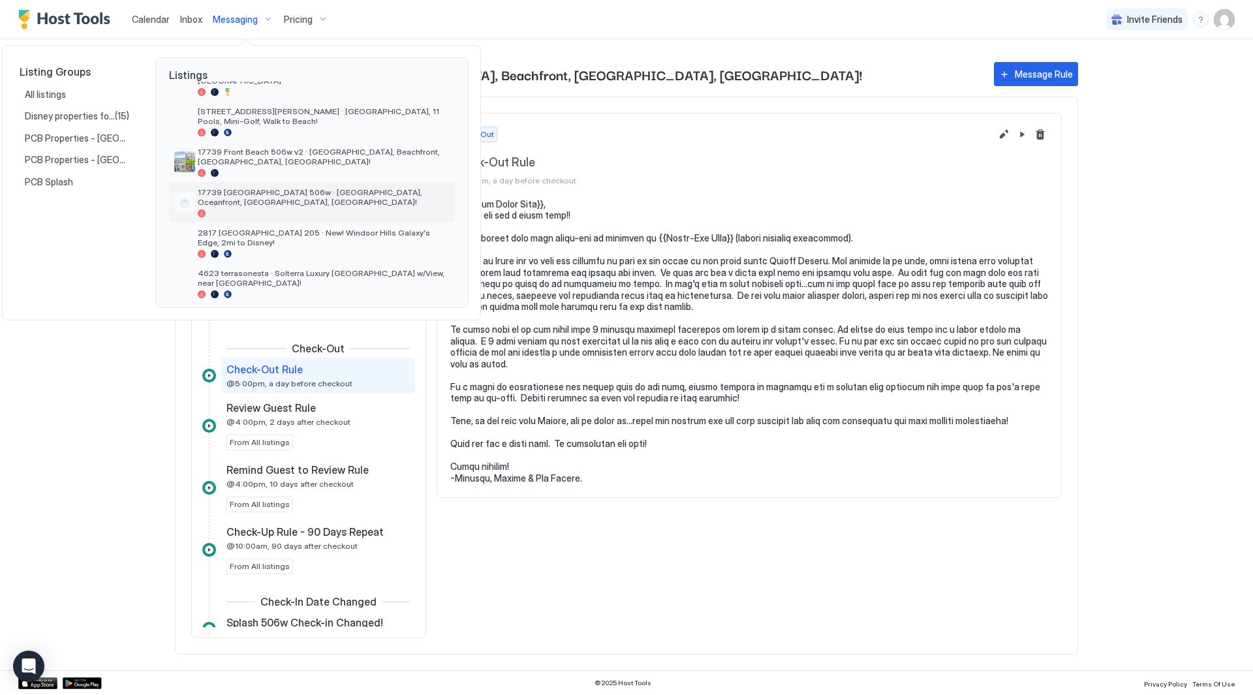
scroll to position [0, 0]
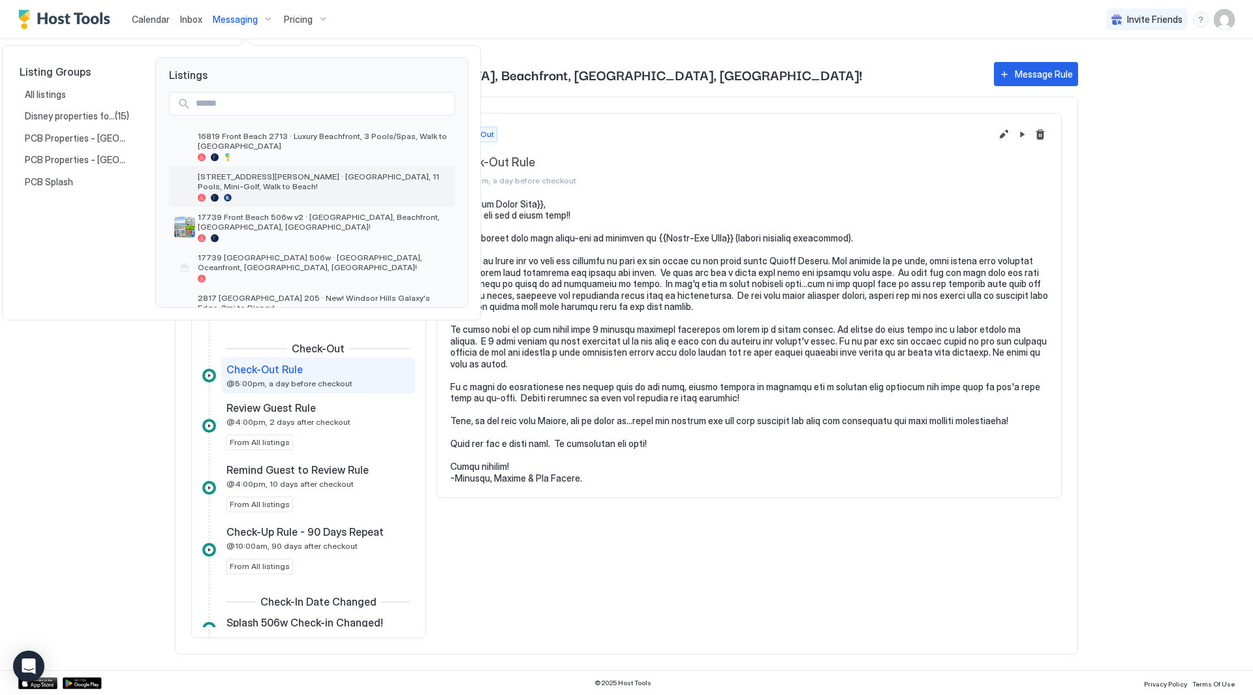
click at [325, 183] on span "[STREET_ADDRESS][PERSON_NAME] · [GEOGRAPHIC_DATA], 11 Pools, Mini-Golf, Walk to…" at bounding box center [324, 182] width 252 height 20
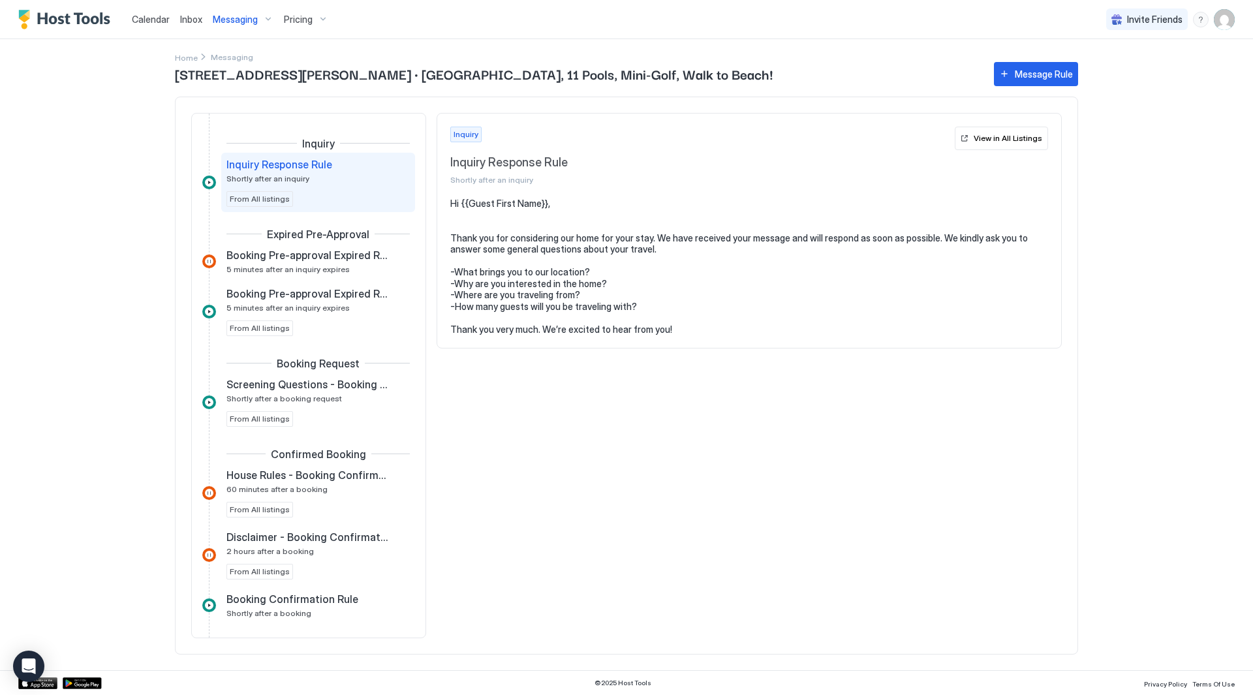
scroll to position [196, 0]
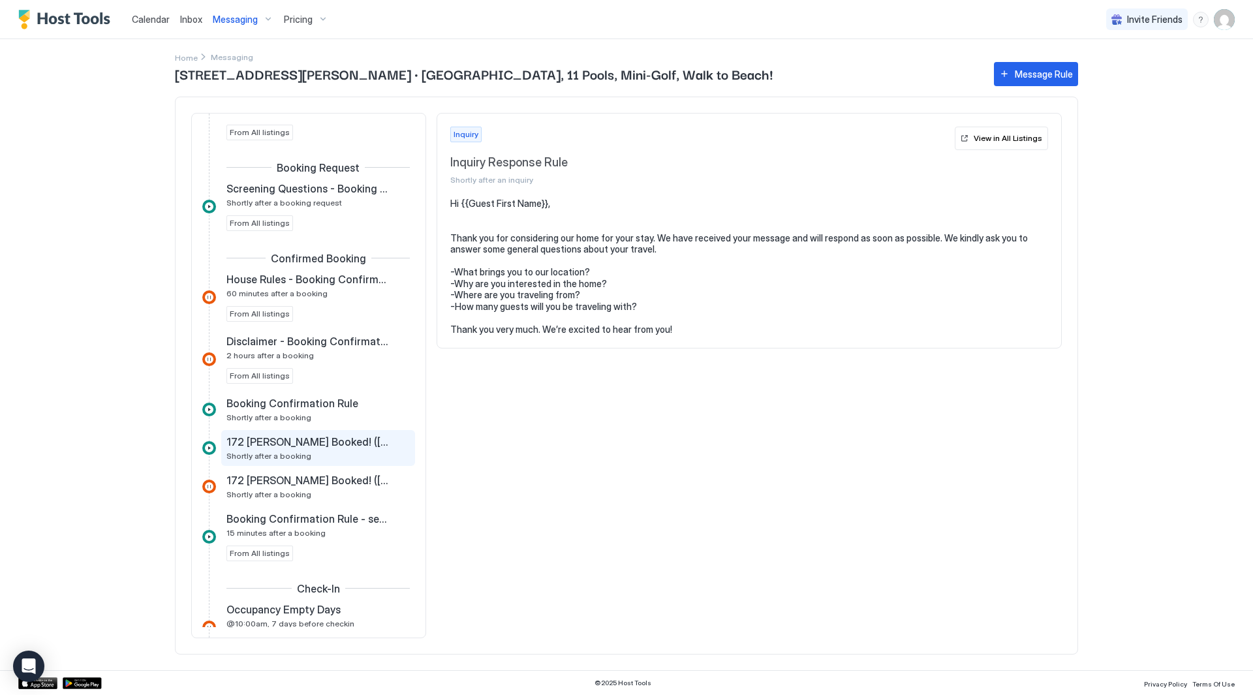
click at [327, 447] on span "172 [PERSON_NAME] Booked! ([GEOGRAPHIC_DATA])" at bounding box center [307, 441] width 162 height 13
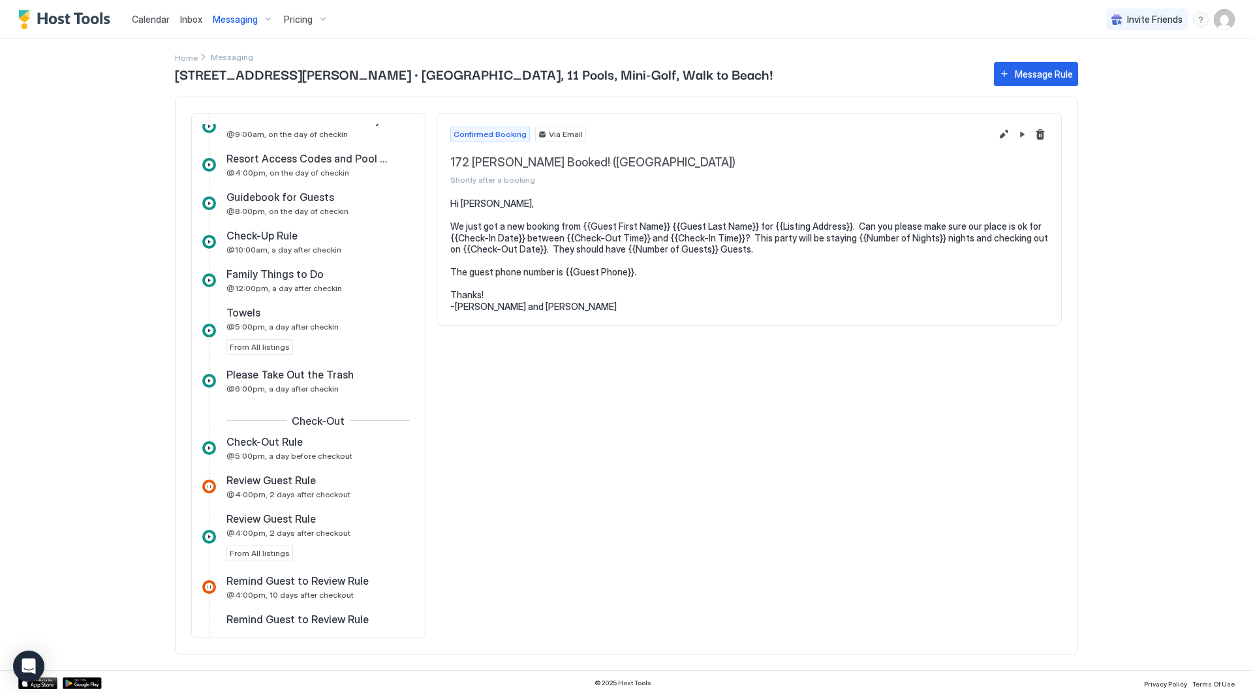
scroll to position [848, 0]
click at [323, 309] on div "Towels" at bounding box center [308, 311] width 165 height 13
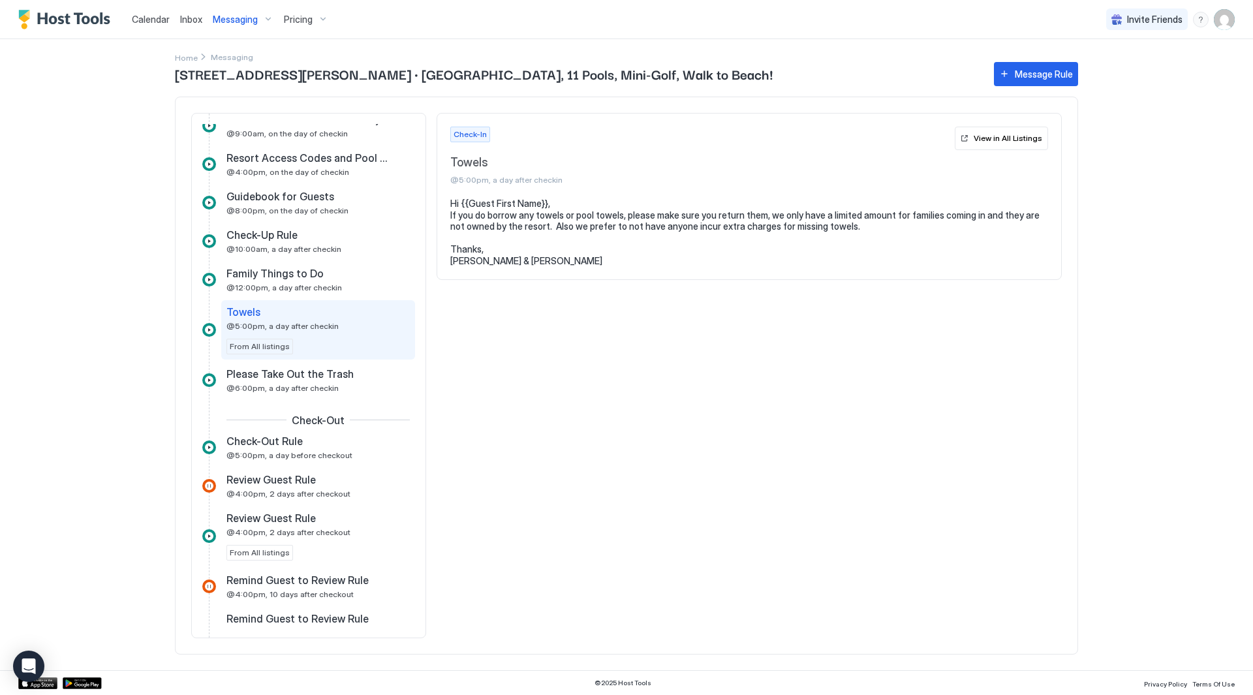
click at [328, 408] on div "Inquiry Inquiry Response Rule Shortly after an inquiry From All listings Expire…" at bounding box center [308, 137] width 213 height 1696
click at [334, 381] on div "Please Take Out the Trash @6:00pm, a day after checkin" at bounding box center [308, 379] width 165 height 25
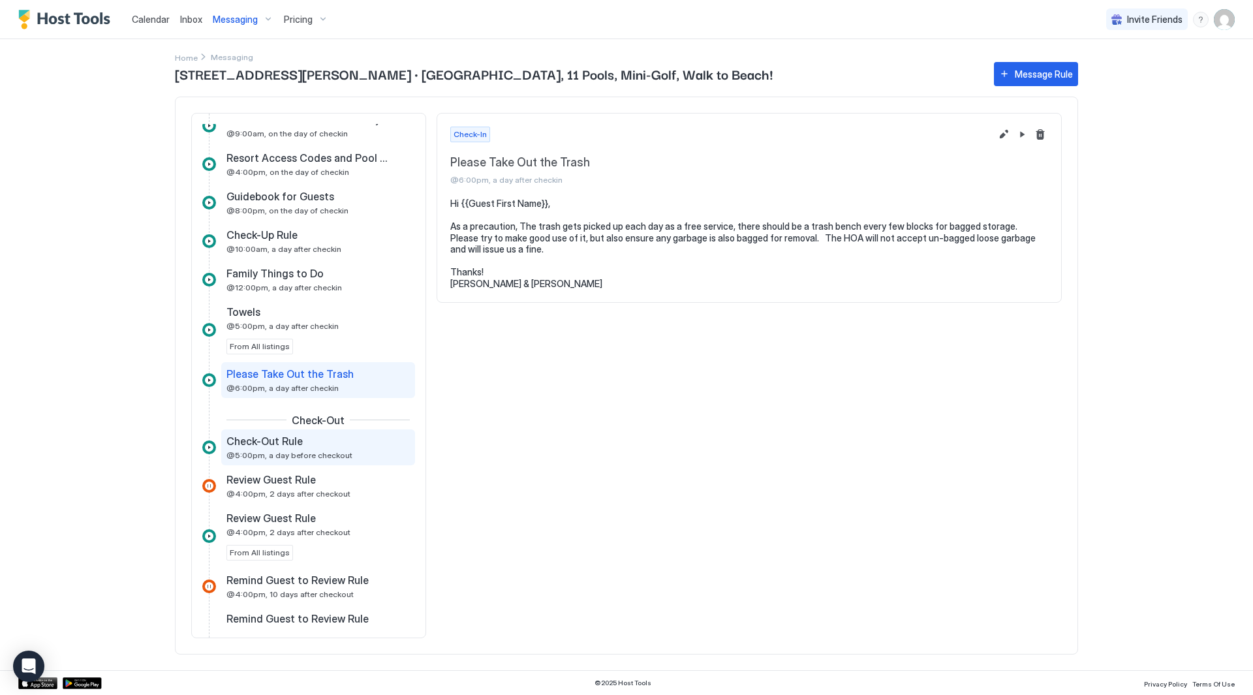
click at [331, 444] on div "Check-Out Rule" at bounding box center [308, 441] width 165 height 13
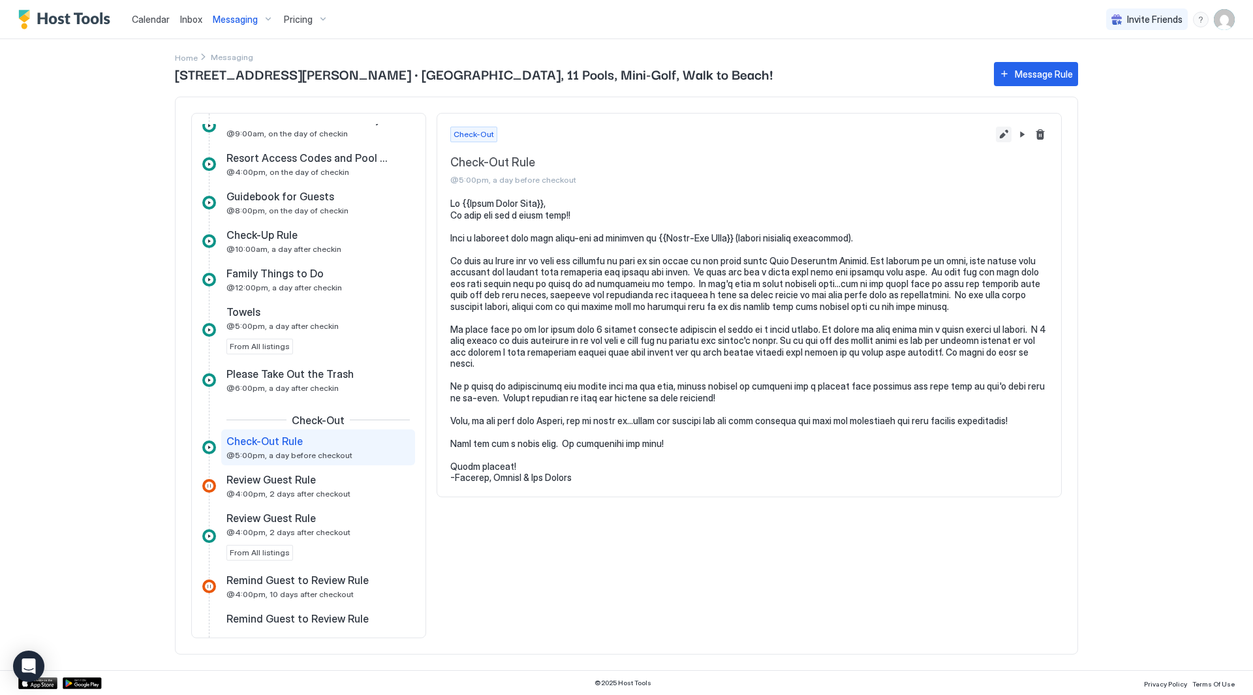
click at [997, 134] on button "Edit message rule" at bounding box center [1004, 135] width 16 height 16
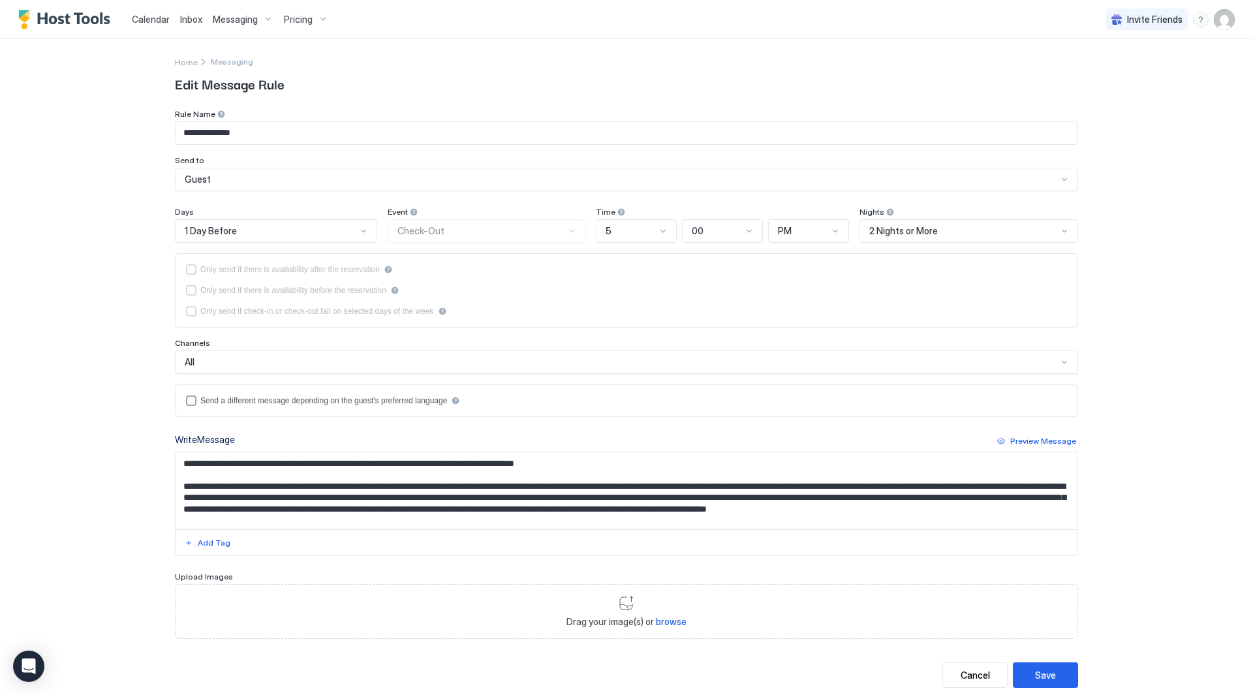
scroll to position [65, 0]
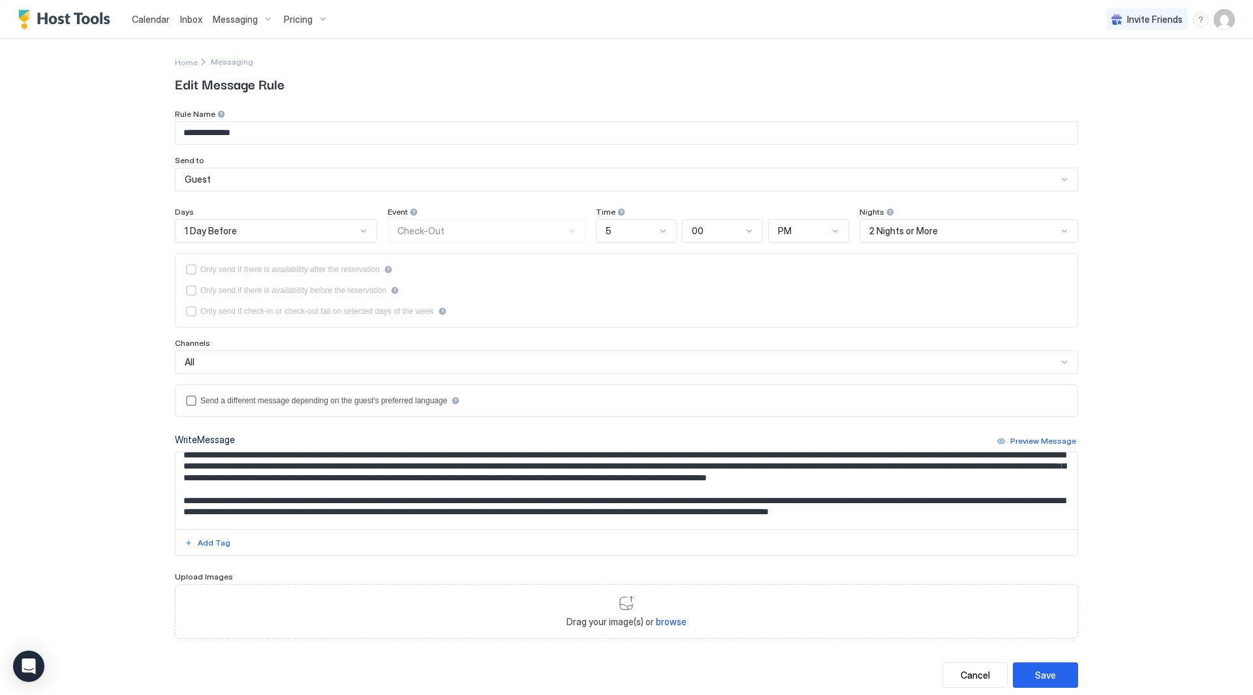
click at [563, 498] on textarea "Input Field" at bounding box center [627, 490] width 902 height 77
click at [467, 482] on textarea "Input Field" at bounding box center [627, 490] width 902 height 77
drag, startPoint x: 321, startPoint y: 480, endPoint x: 503, endPoint y: 483, distance: 182.1
click at [503, 483] on textarea "Input Field" at bounding box center [627, 490] width 902 height 77
type textarea "**********"
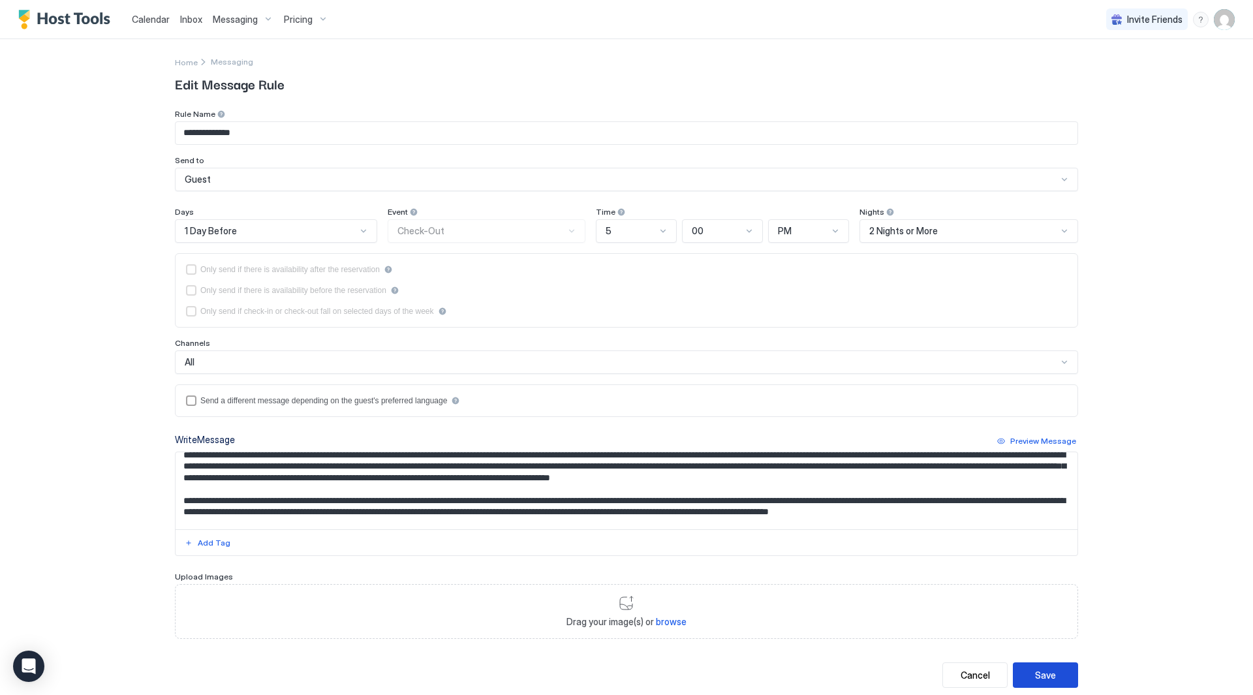
click at [1062, 671] on button "Save" at bounding box center [1045, 674] width 65 height 25
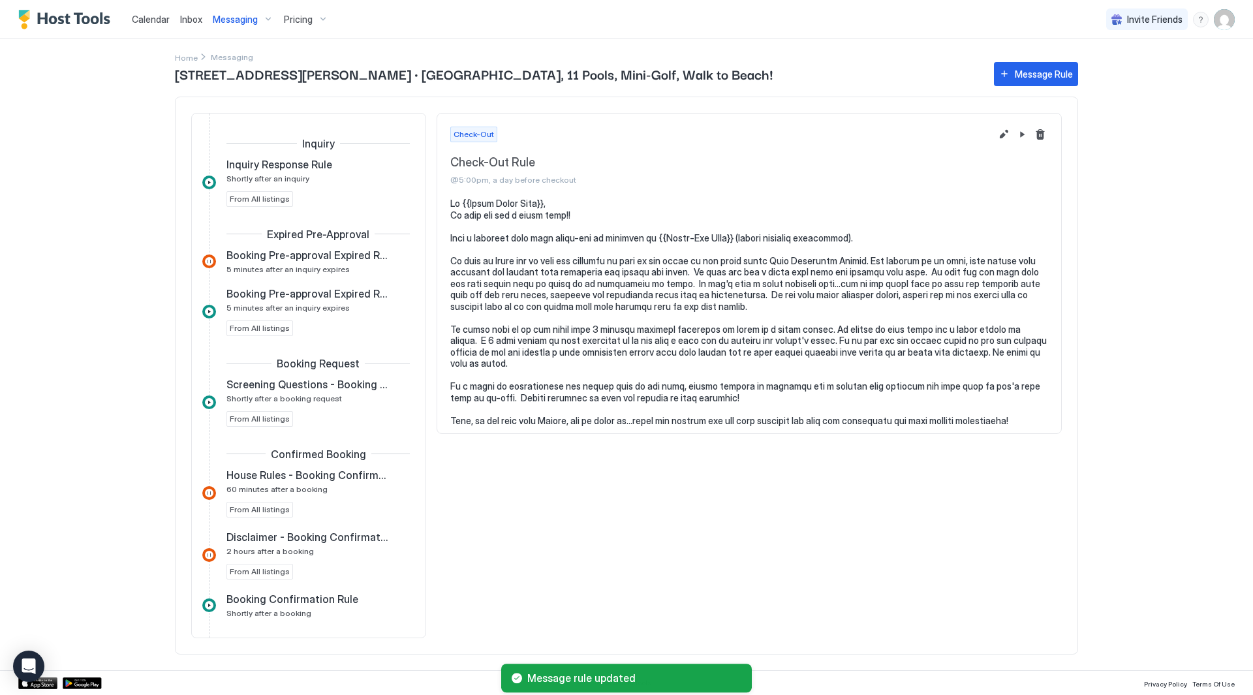
scroll to position [920, 0]
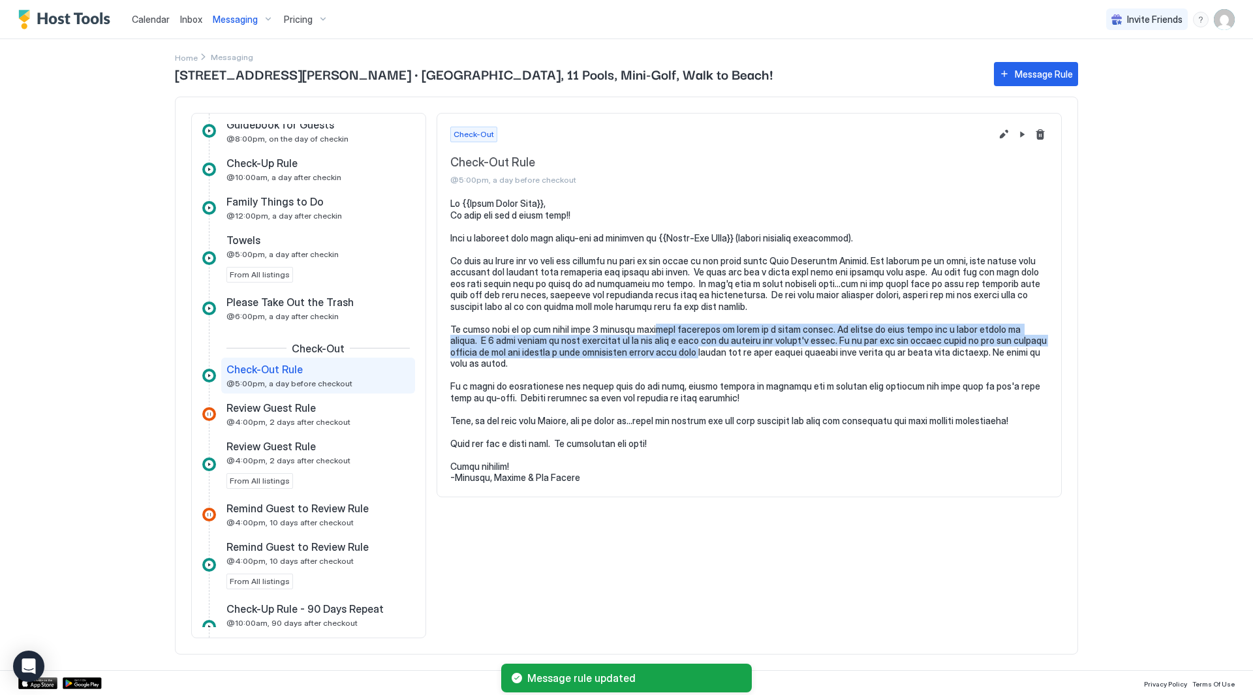
drag, startPoint x: 659, startPoint y: 350, endPoint x: 649, endPoint y: 326, distance: 26.9
click at [649, 326] on pre at bounding box center [749, 341] width 598 height 286
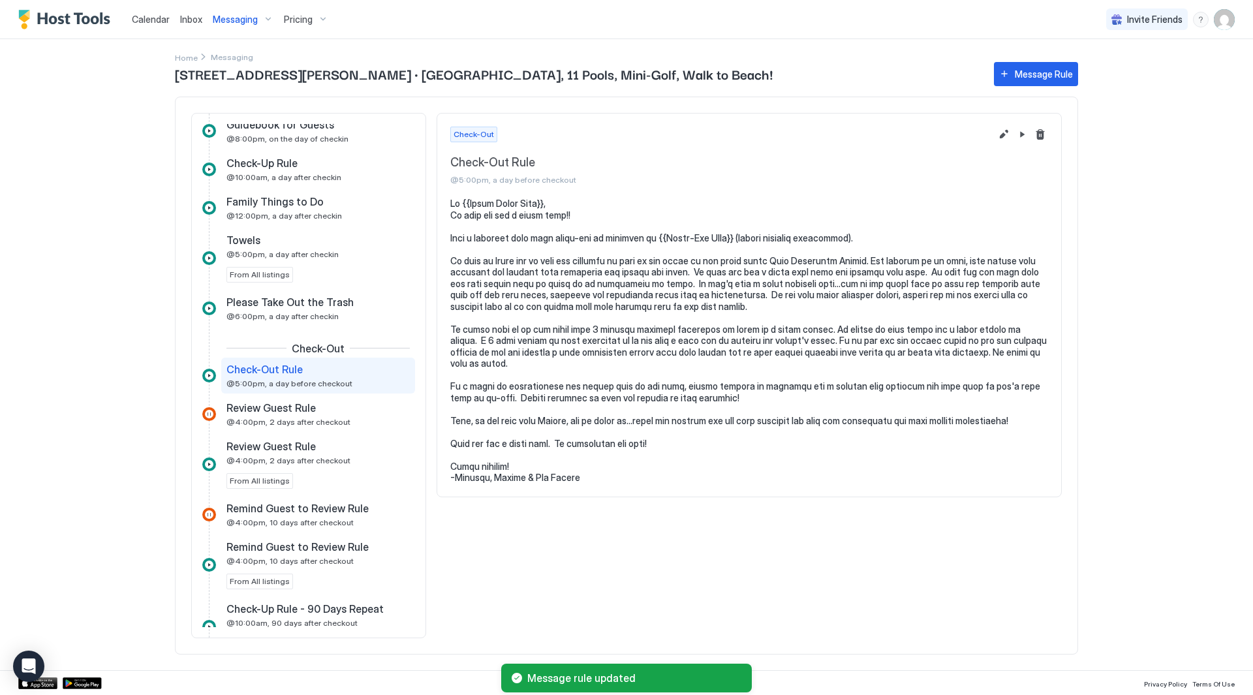
click at [269, 25] on div "Messaging" at bounding box center [243, 19] width 71 height 22
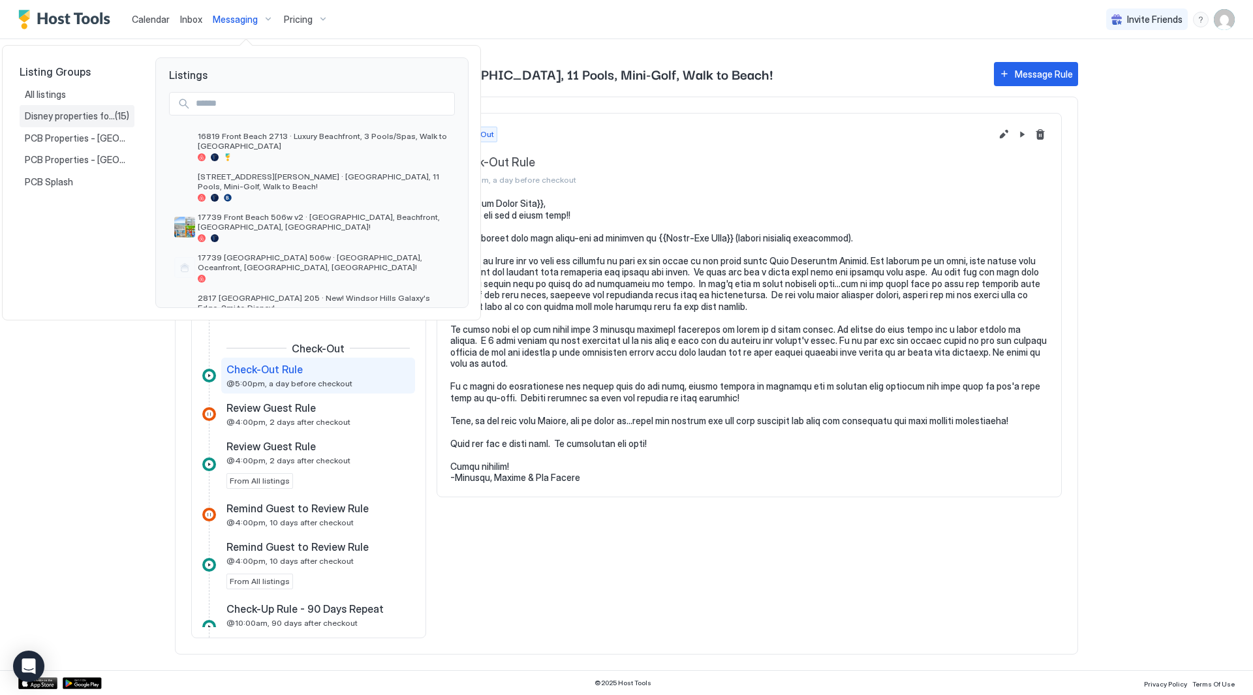
click at [62, 121] on span "Disney properties for US27" at bounding box center [70, 116] width 90 height 12
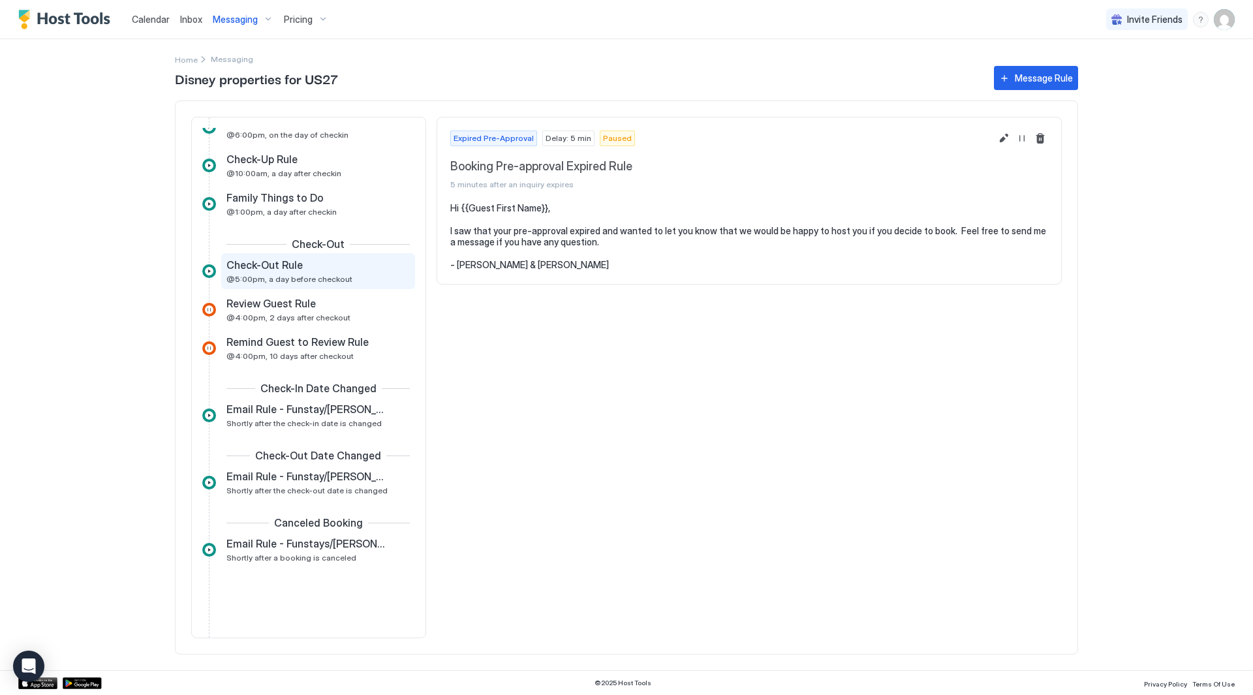
scroll to position [345, 0]
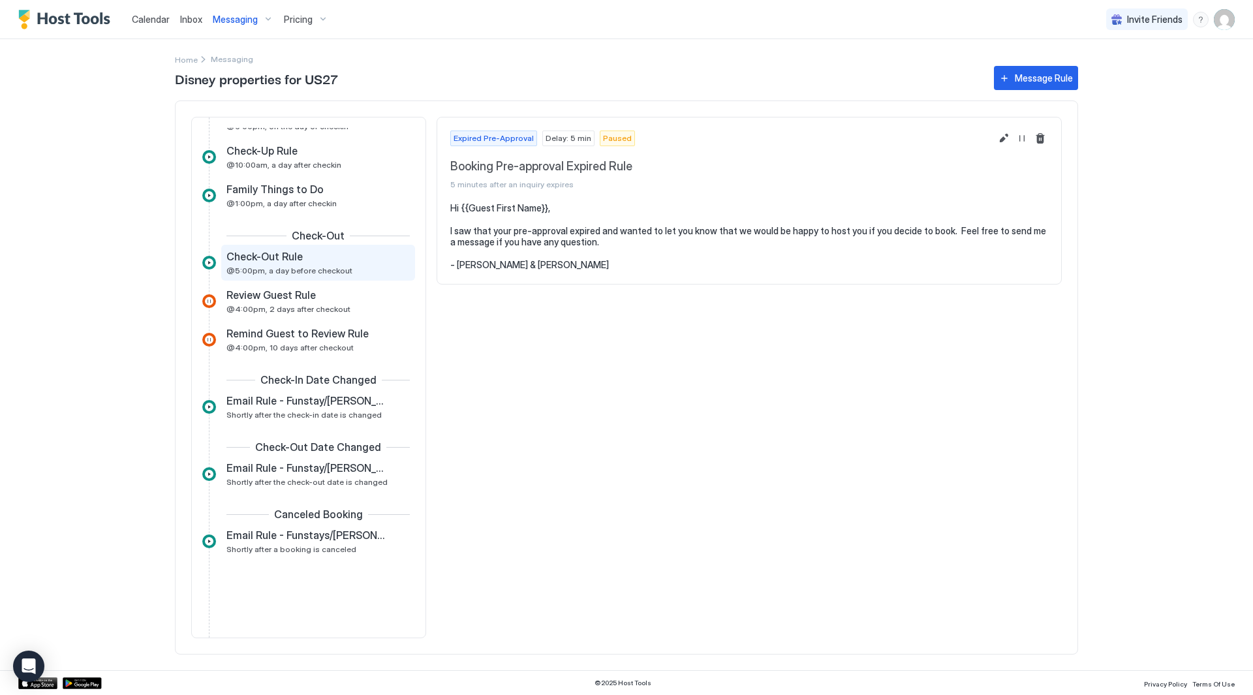
click at [284, 265] on div "Check-Out Rule @5:00pm, a day before checkout" at bounding box center [308, 262] width 165 height 25
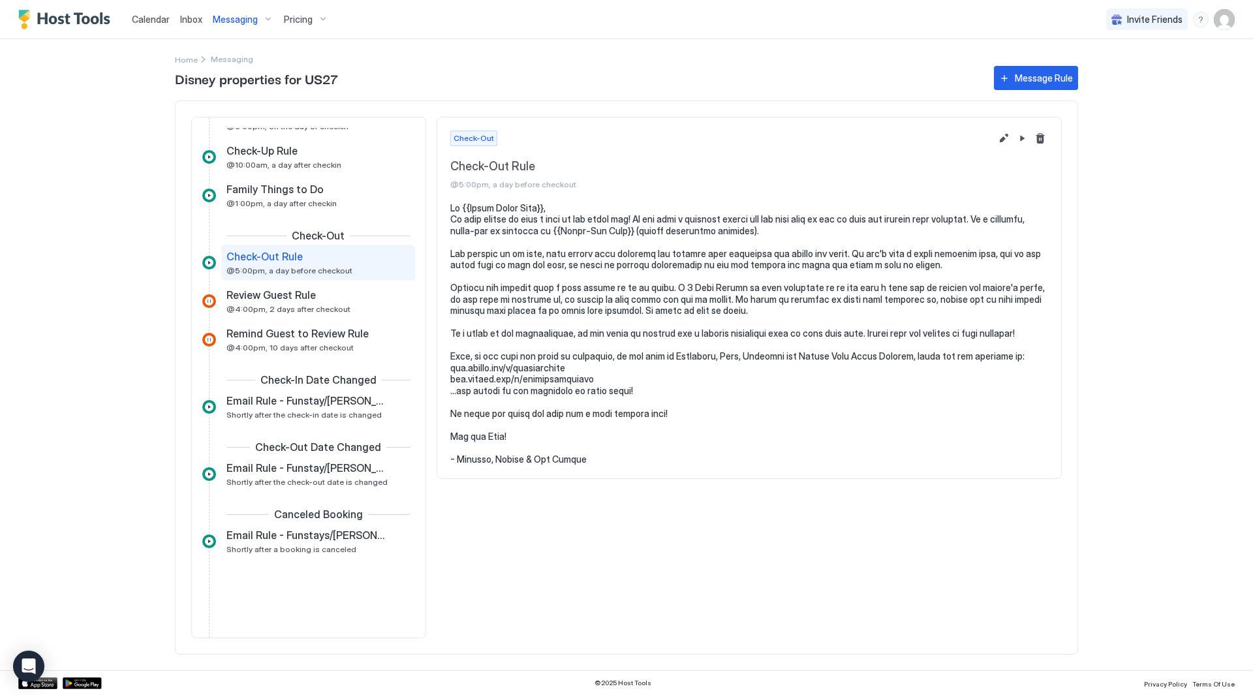
click at [802, 297] on pre at bounding box center [749, 333] width 598 height 263
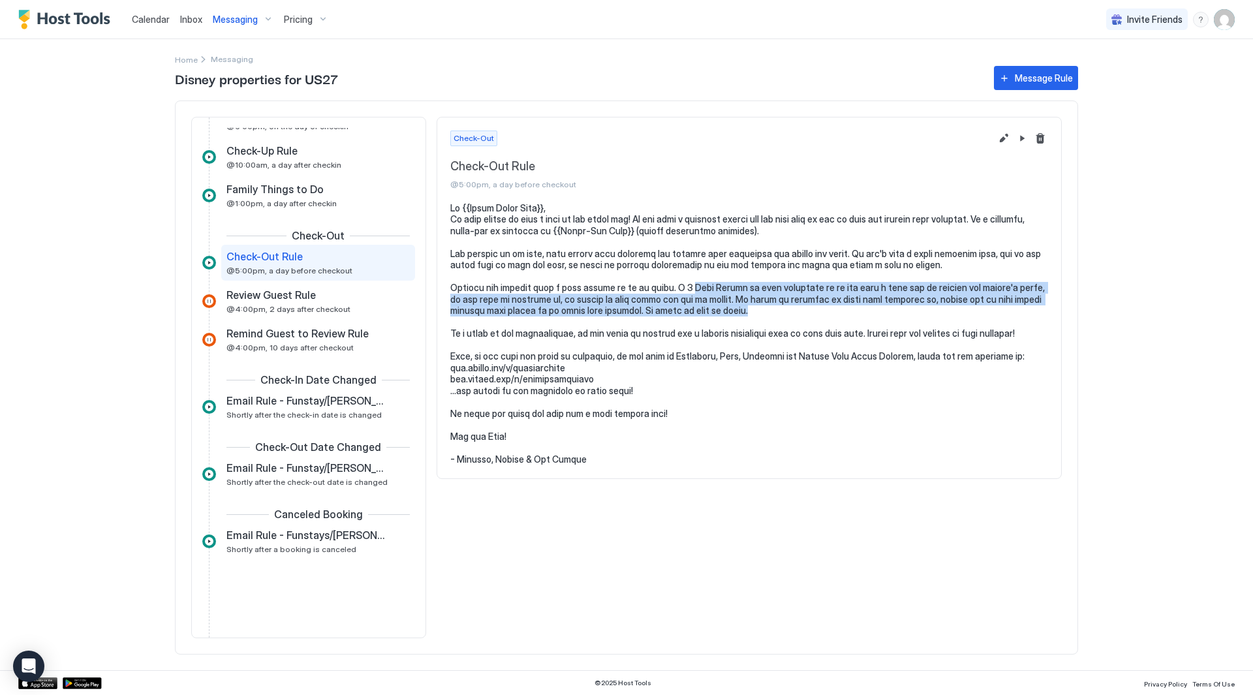
click at [692, 291] on pre at bounding box center [749, 333] width 598 height 263
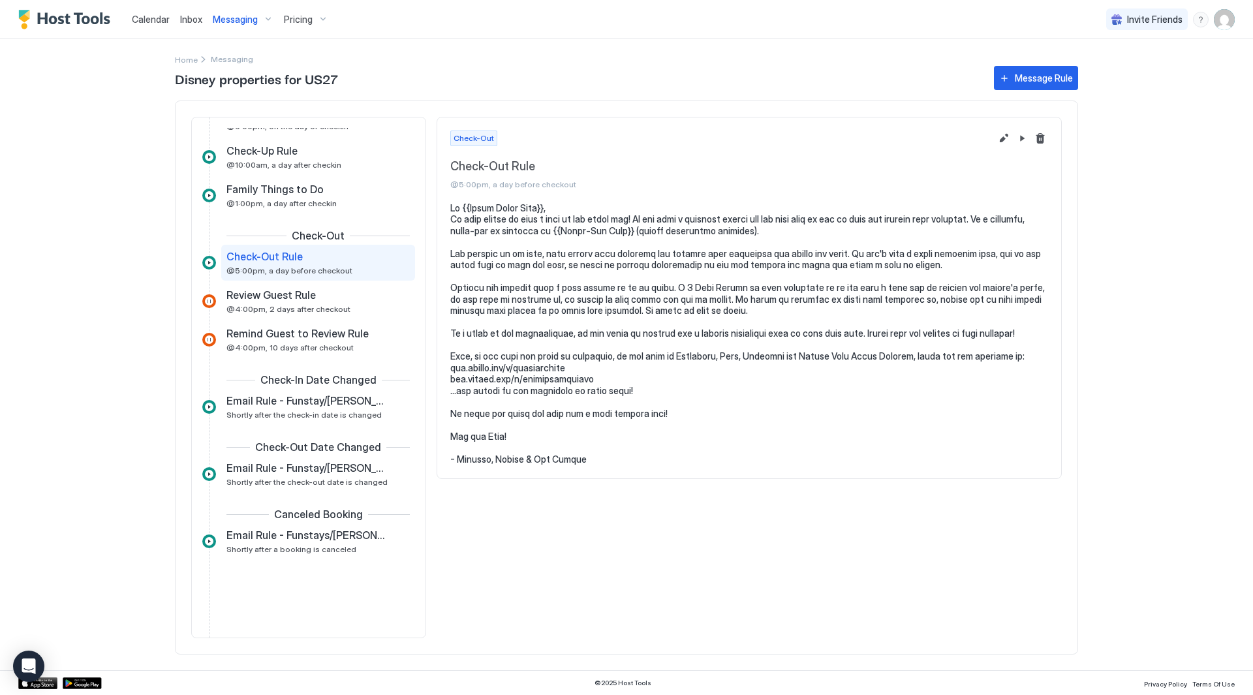
drag, startPoint x: 591, startPoint y: 274, endPoint x: 649, endPoint y: 275, distance: 58.1
click at [649, 275] on pre at bounding box center [749, 333] width 598 height 263
click at [1004, 138] on button "Edit message rule" at bounding box center [1004, 139] width 16 height 16
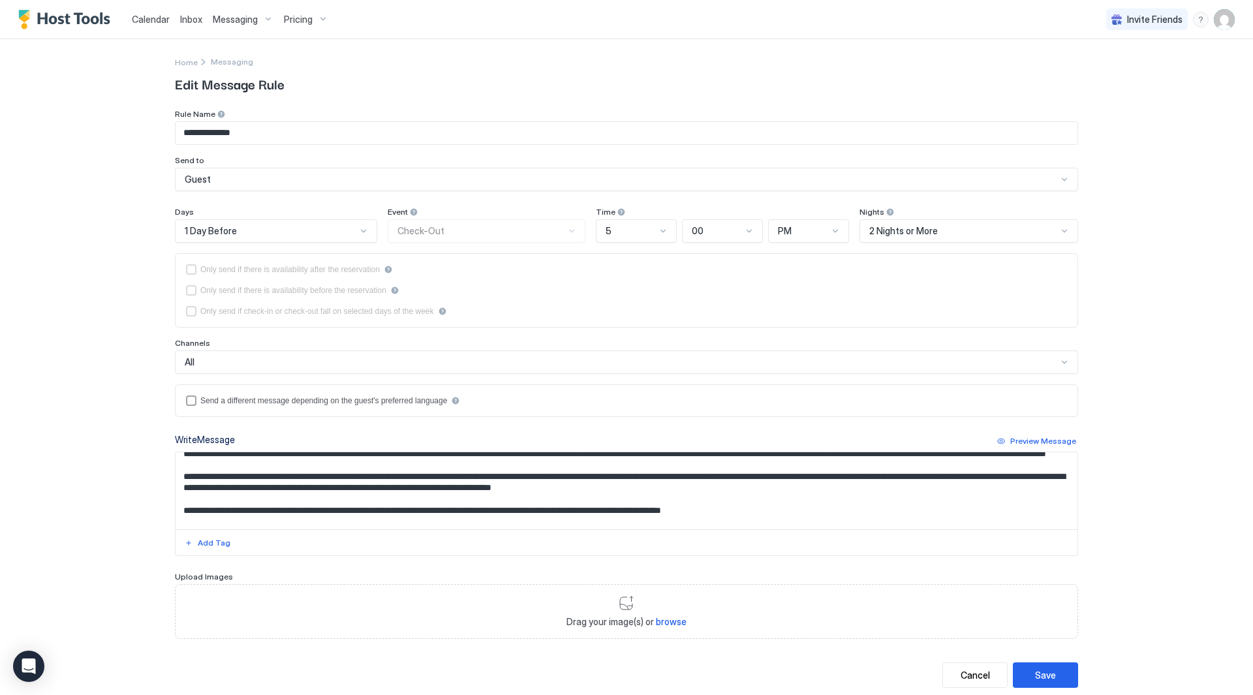
scroll to position [65, 0]
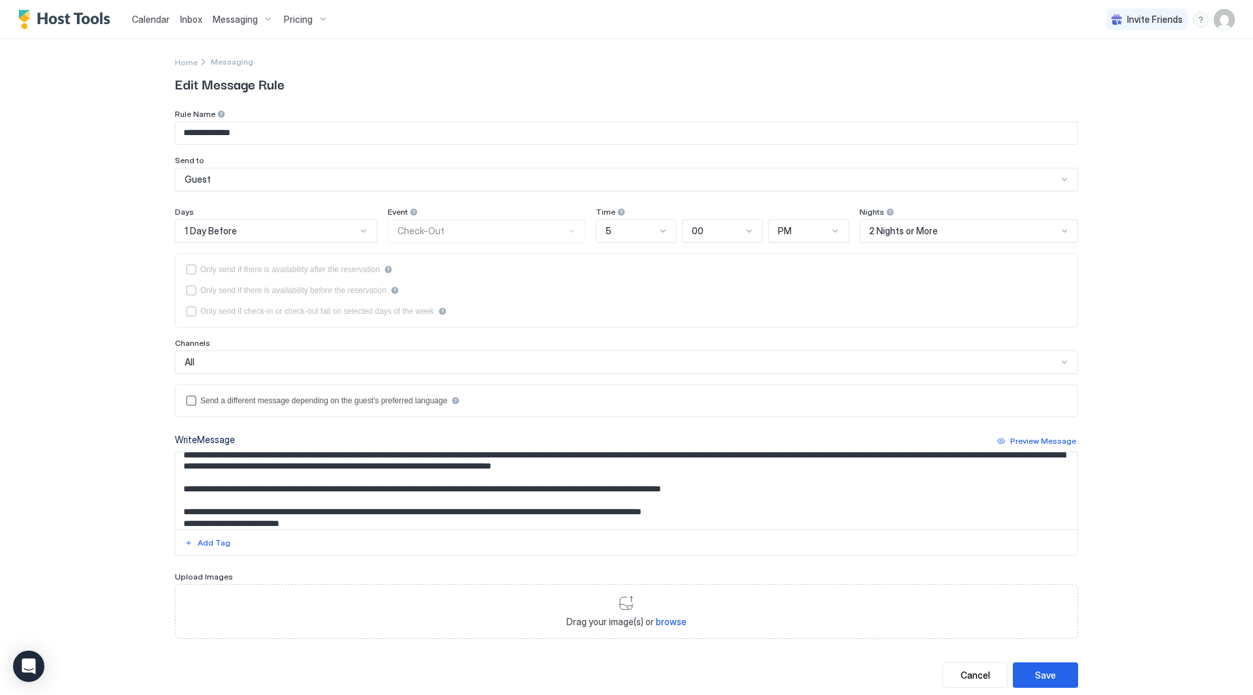
click at [382, 493] on textarea "Input Field" at bounding box center [627, 490] width 902 height 77
click at [328, 493] on textarea "Input Field" at bounding box center [627, 490] width 902 height 77
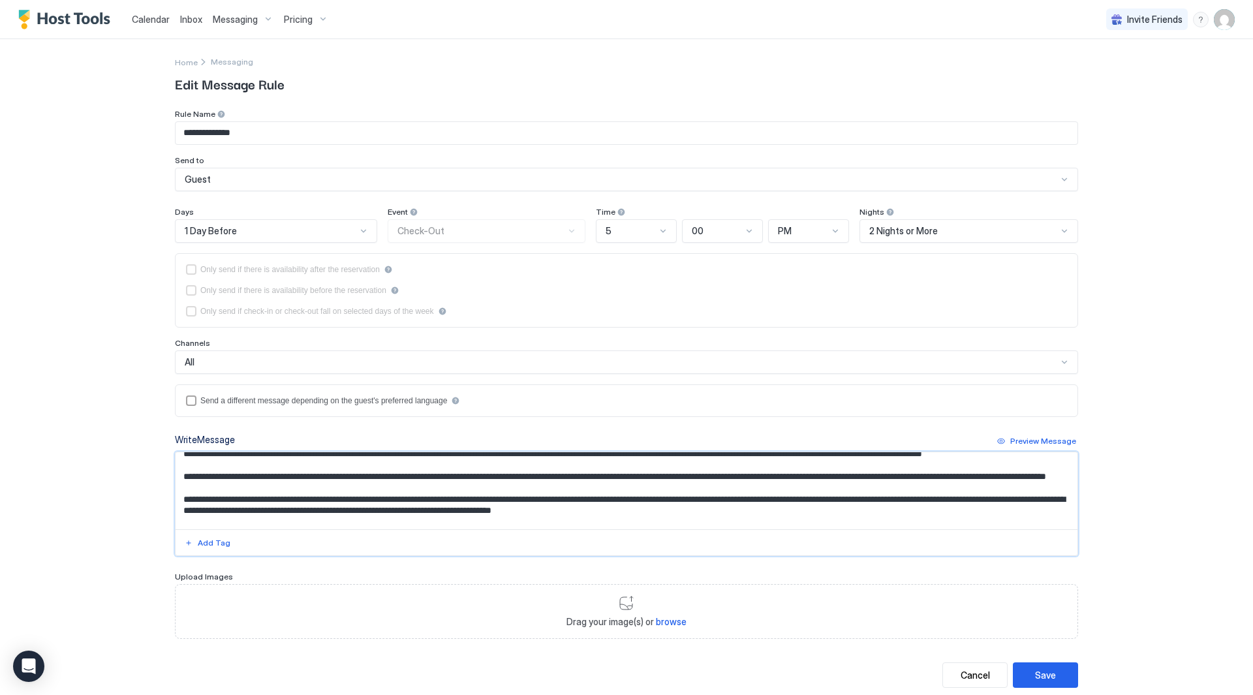
scroll to position [0, 0]
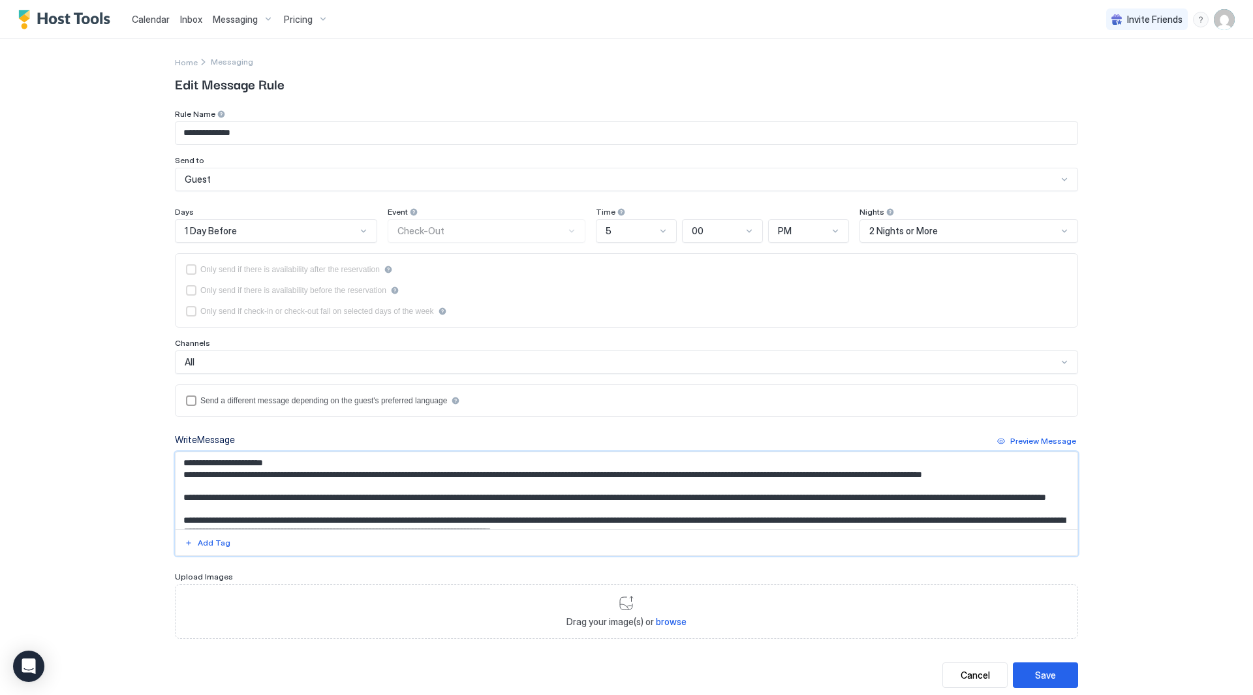
click at [375, 508] on textarea "Input Field" at bounding box center [627, 490] width 902 height 77
drag, startPoint x: 469, startPoint y: 504, endPoint x: 578, endPoint y: 510, distance: 109.1
click at [578, 510] on textarea "Input Field" at bounding box center [627, 490] width 902 height 77
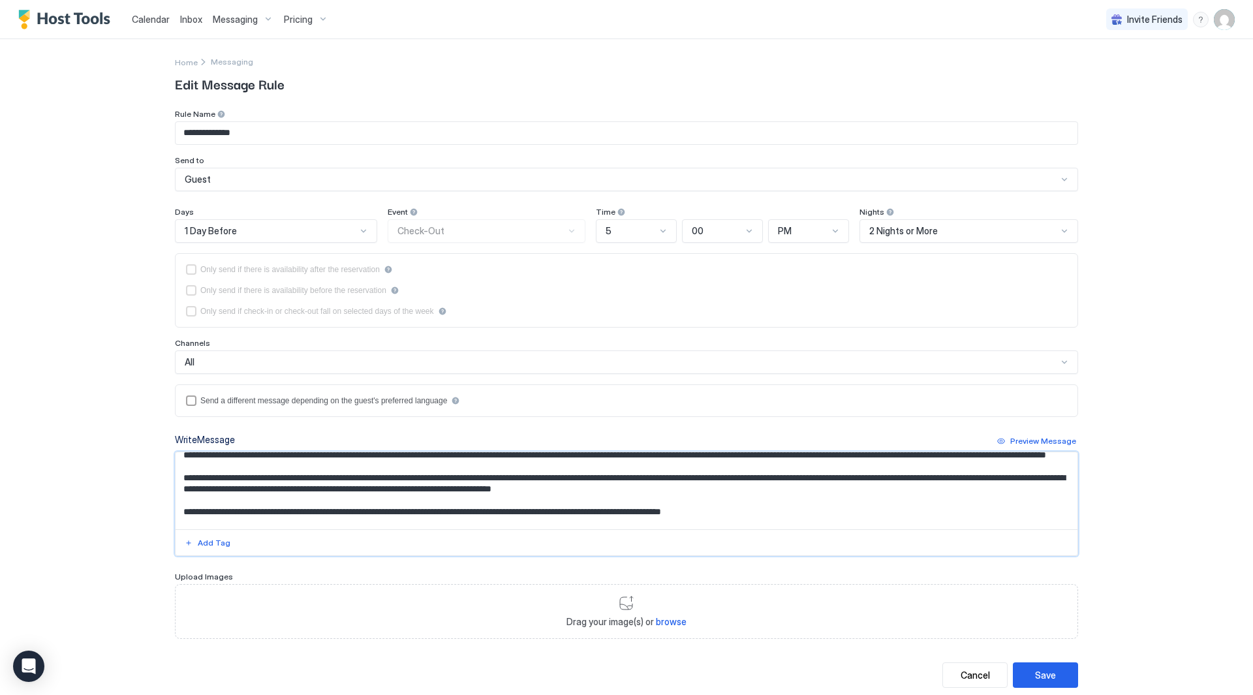
scroll to position [65, 0]
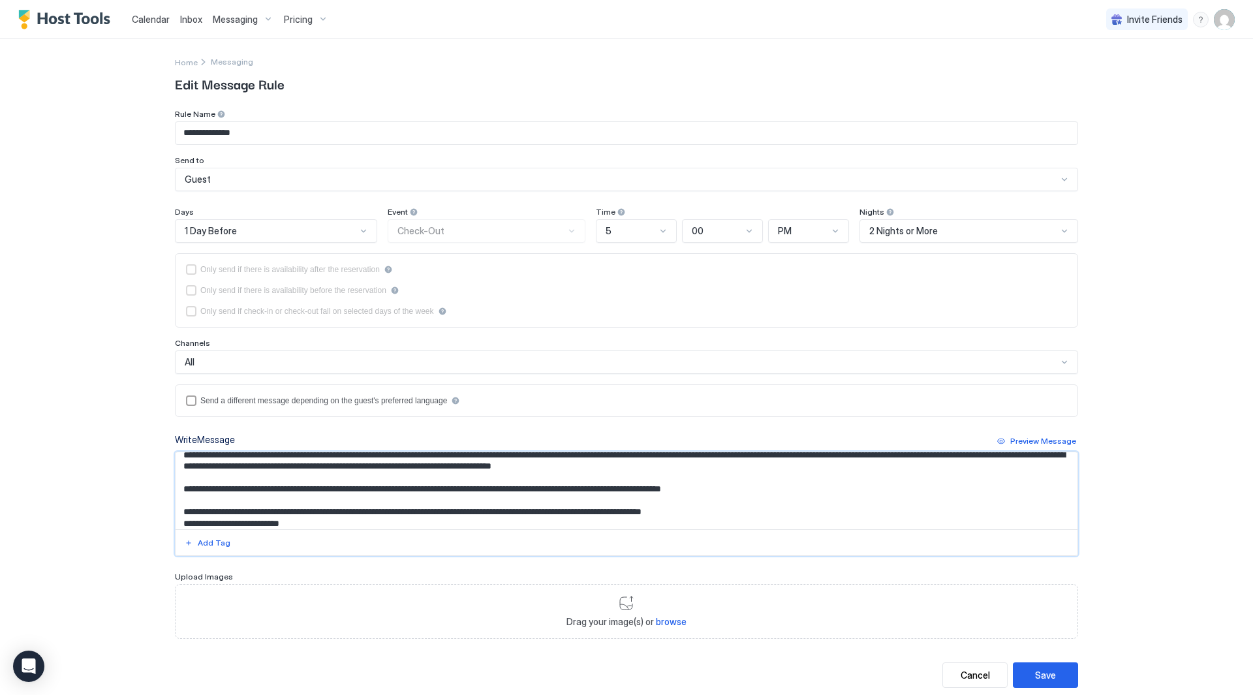
click at [569, 508] on textarea "Input Field" at bounding box center [627, 490] width 902 height 77
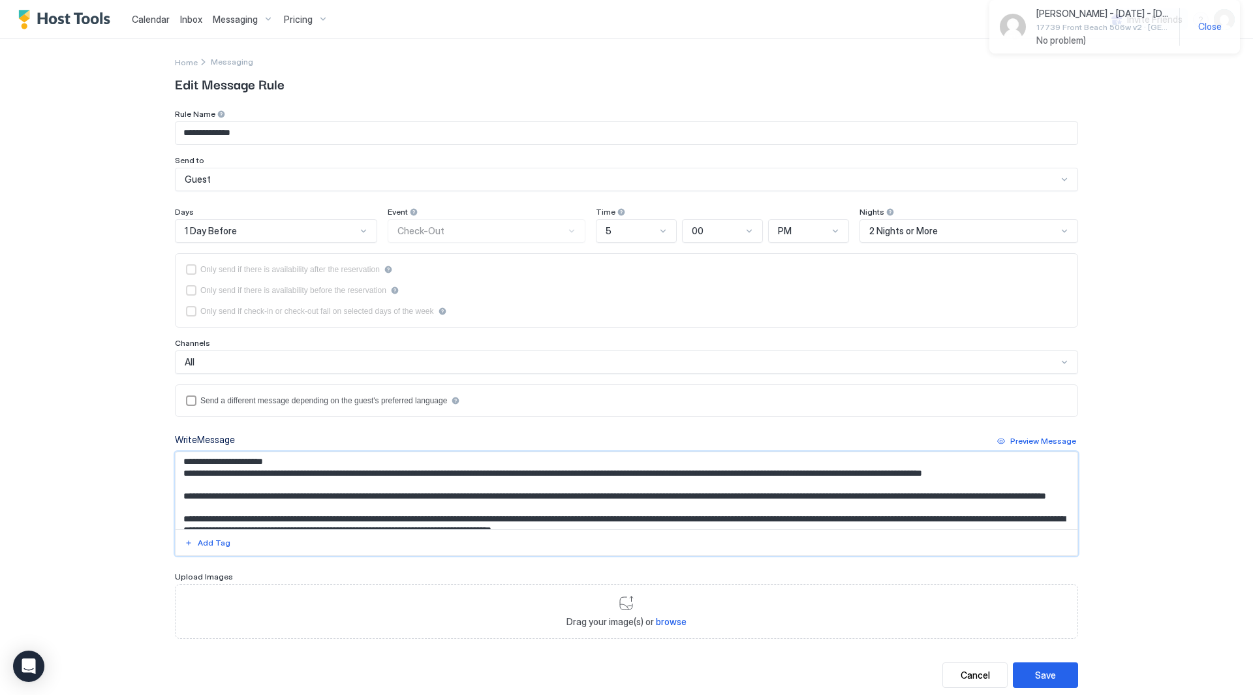
scroll to position [0, 0]
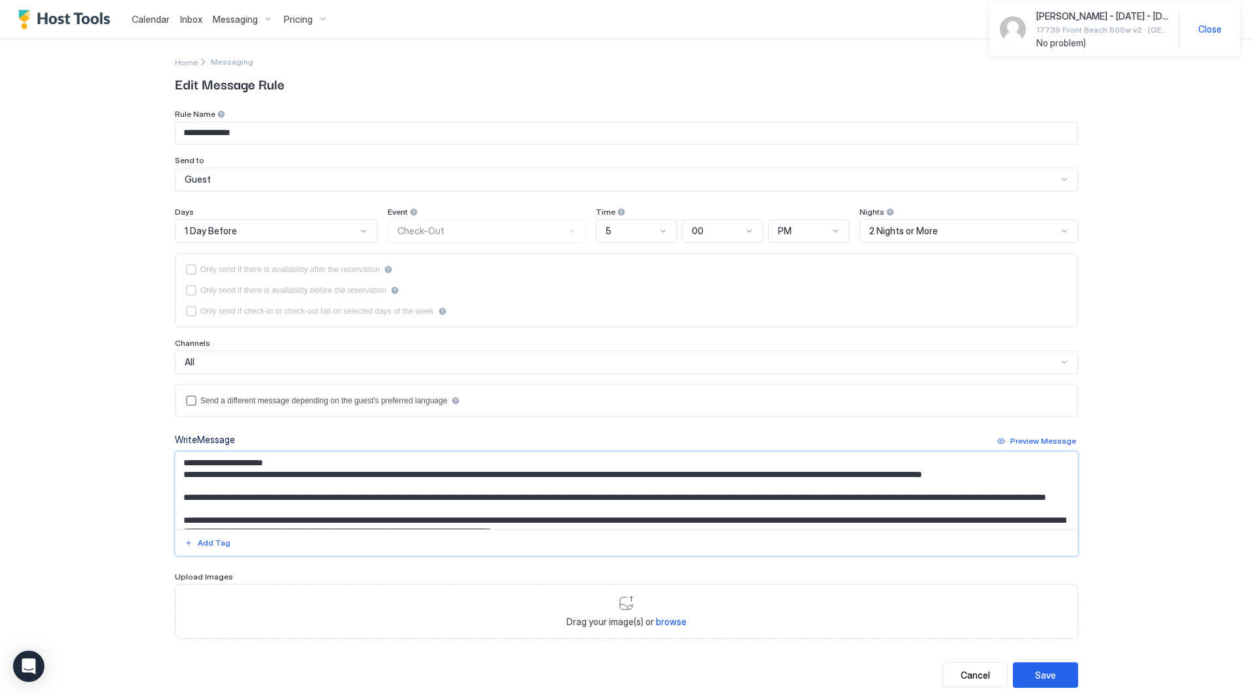
click at [279, 506] on textarea "Input Field" at bounding box center [627, 490] width 902 height 77
drag, startPoint x: 548, startPoint y: 510, endPoint x: 646, endPoint y: 510, distance: 98.5
click at [646, 510] on textarea "Input Field" at bounding box center [627, 490] width 902 height 77
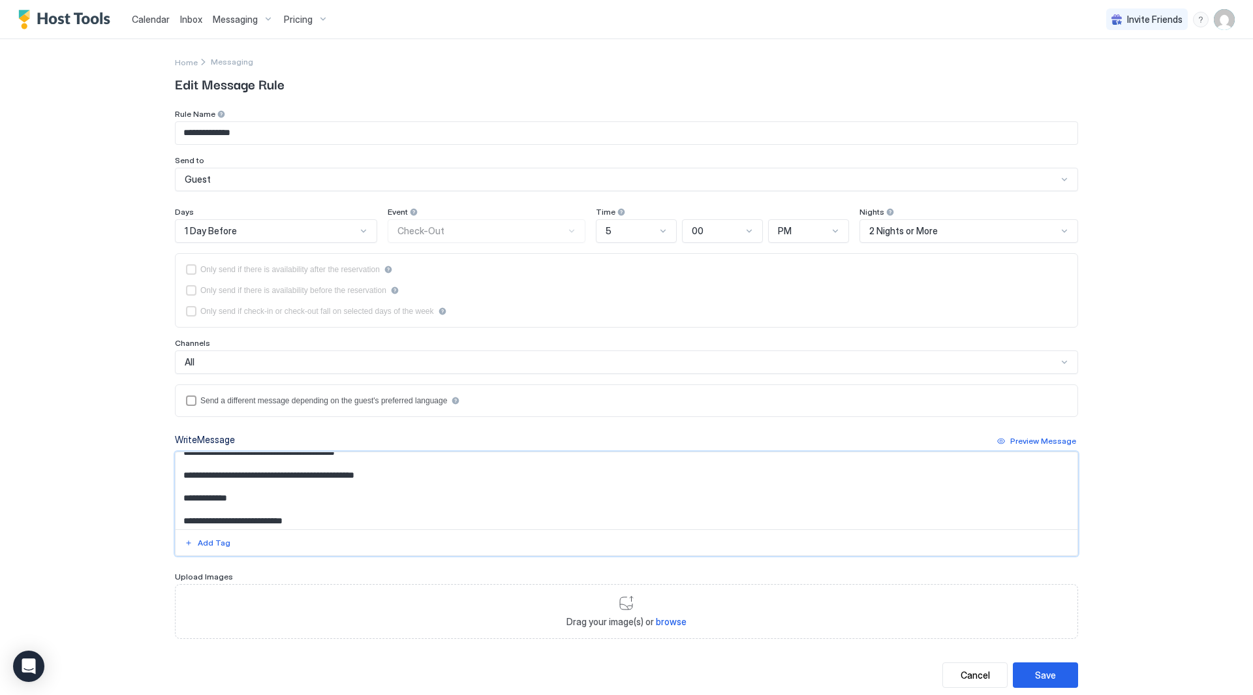
drag, startPoint x: 315, startPoint y: 519, endPoint x: 283, endPoint y: 494, distance: 40.9
click at [283, 494] on textarea "Input Field" at bounding box center [627, 490] width 902 height 77
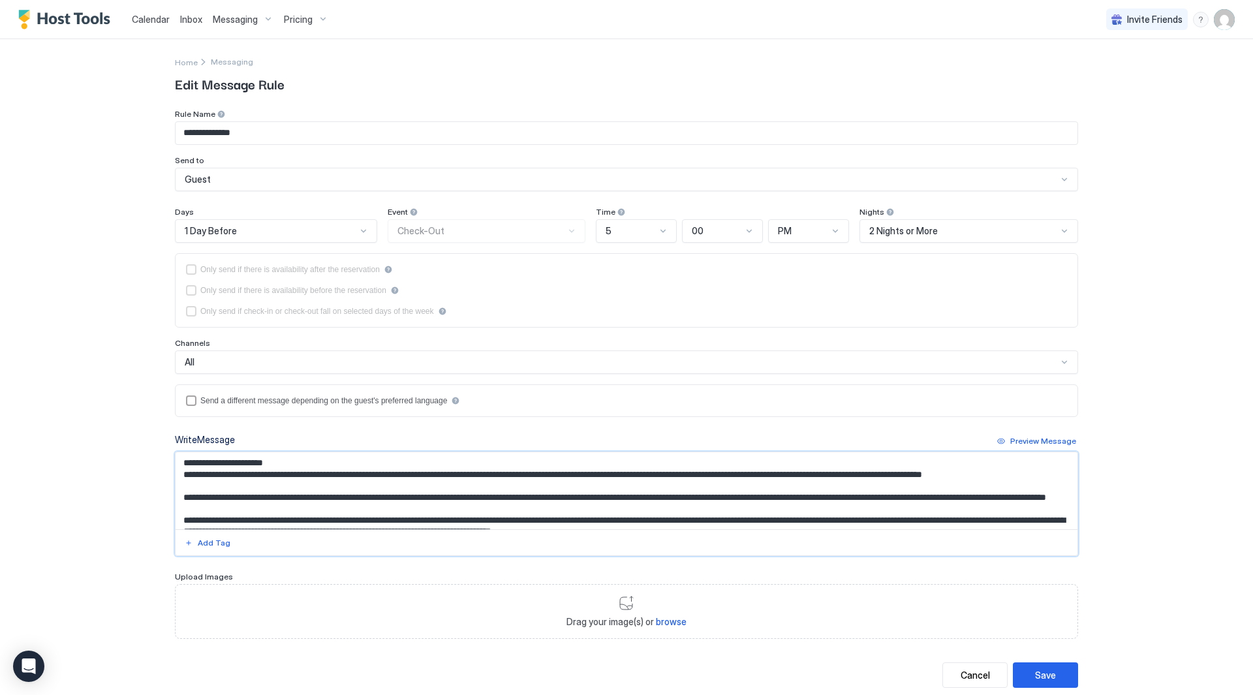
click at [290, 520] on textarea "Input Field" at bounding box center [627, 490] width 902 height 77
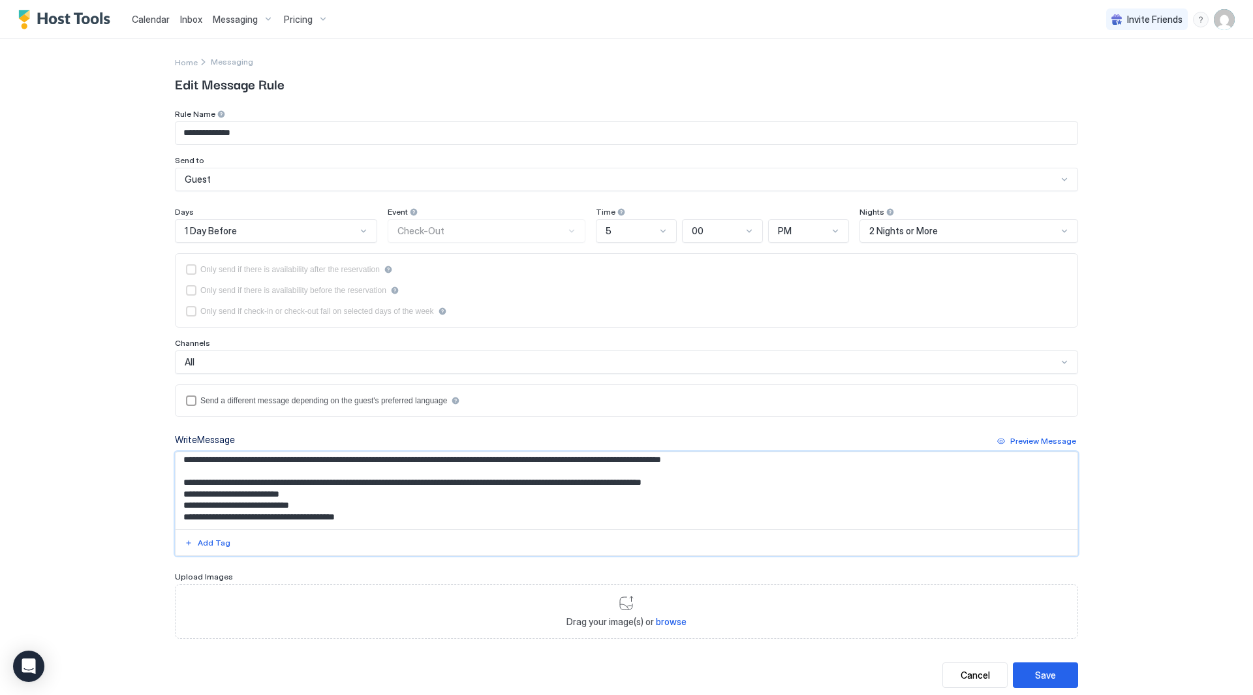
scroll to position [185, 0]
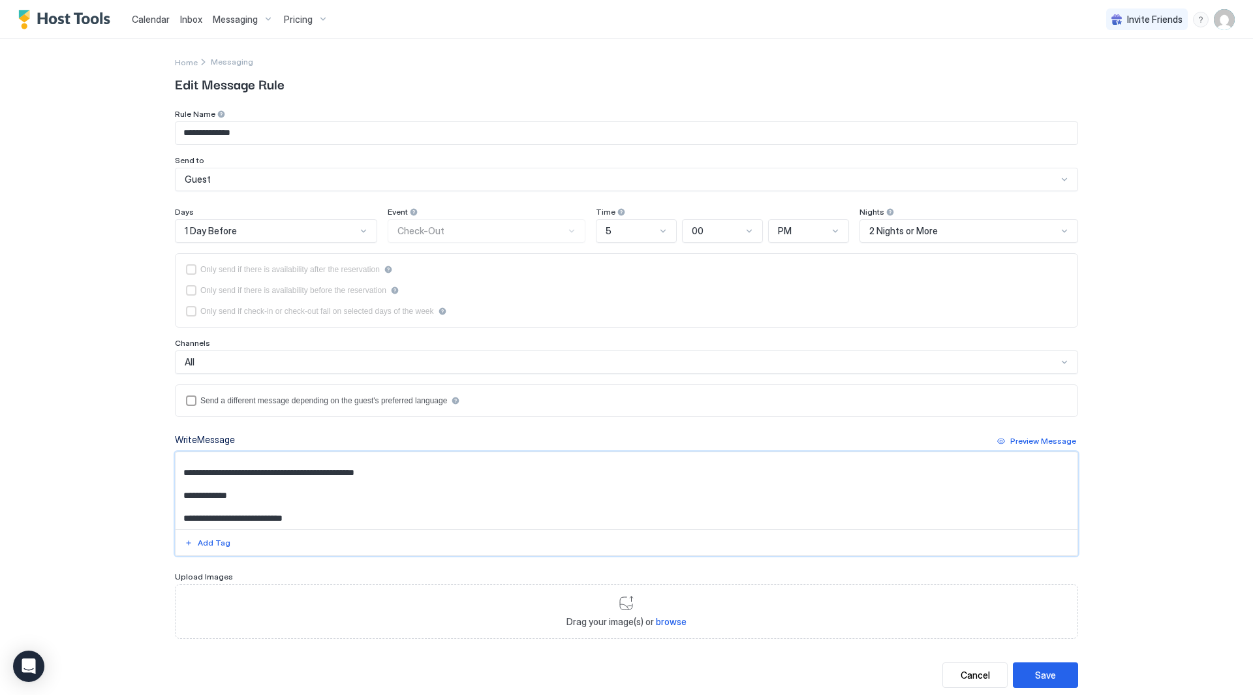
drag, startPoint x: 315, startPoint y: 521, endPoint x: 292, endPoint y: 491, distance: 37.2
click at [292, 491] on textarea "Input Field" at bounding box center [627, 490] width 902 height 77
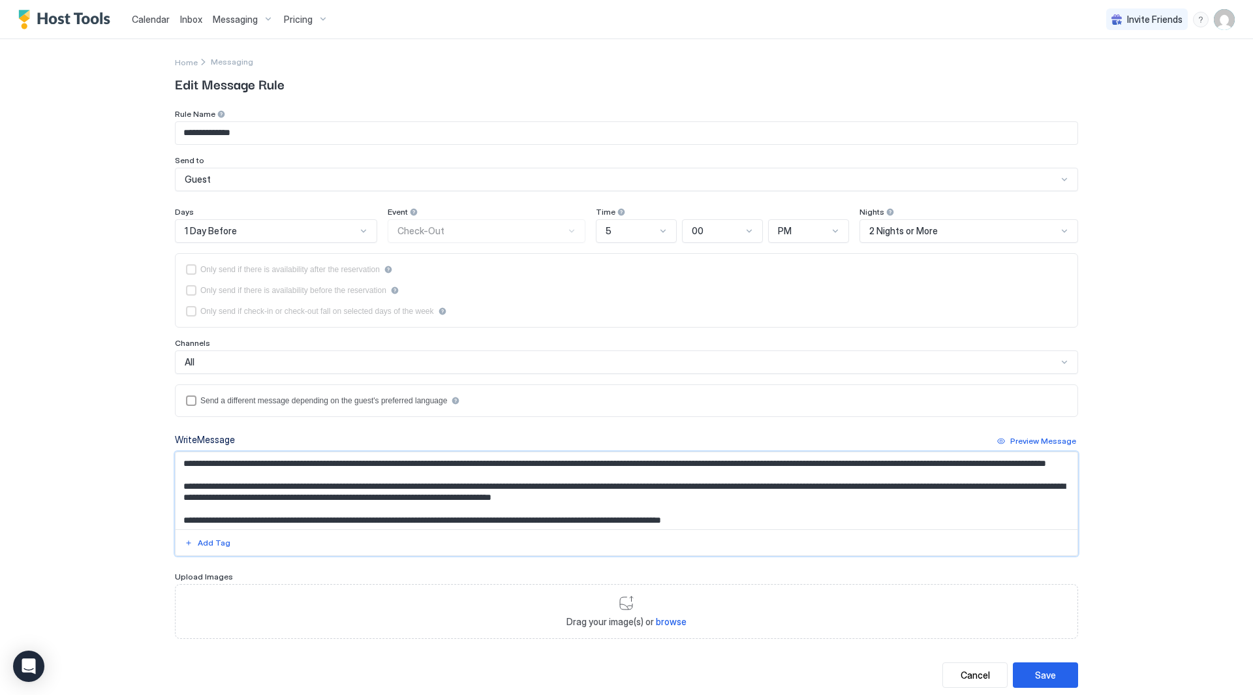
scroll to position [41, 0]
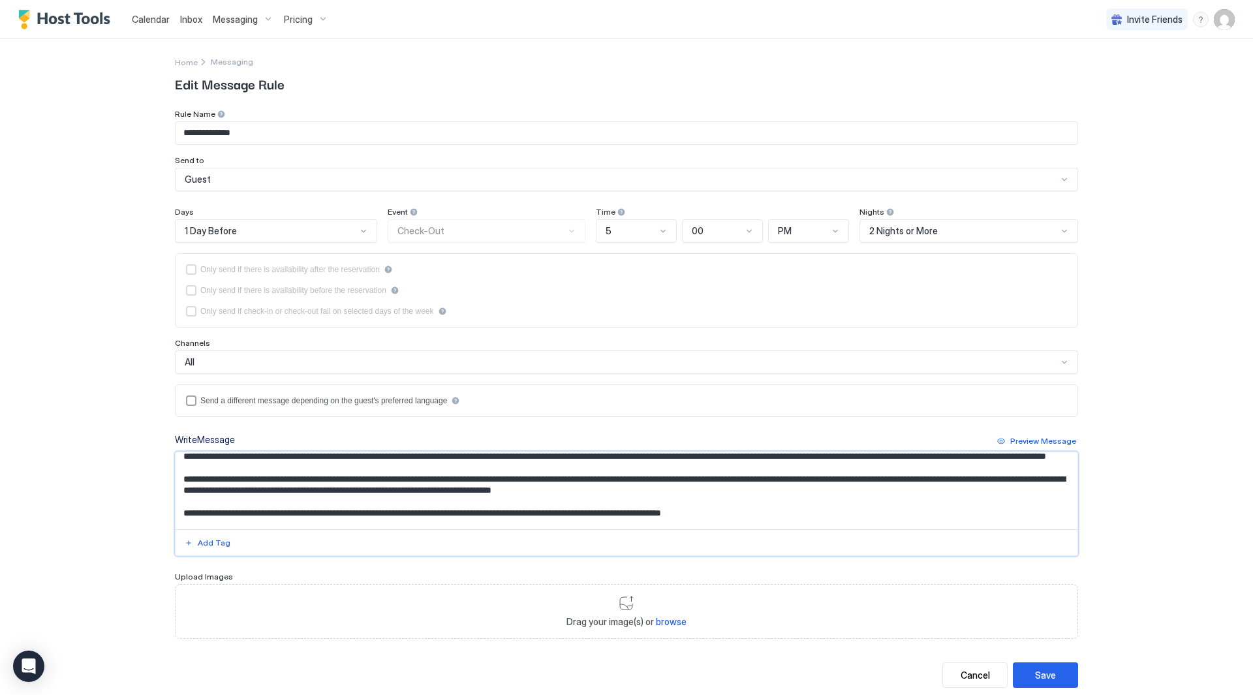
drag, startPoint x: 254, startPoint y: 519, endPoint x: 315, endPoint y: 476, distance: 75.0
click at [315, 476] on textarea "Input Field" at bounding box center [627, 490] width 902 height 77
type textarea "**********"
click at [1056, 673] on button "Save" at bounding box center [1045, 674] width 65 height 25
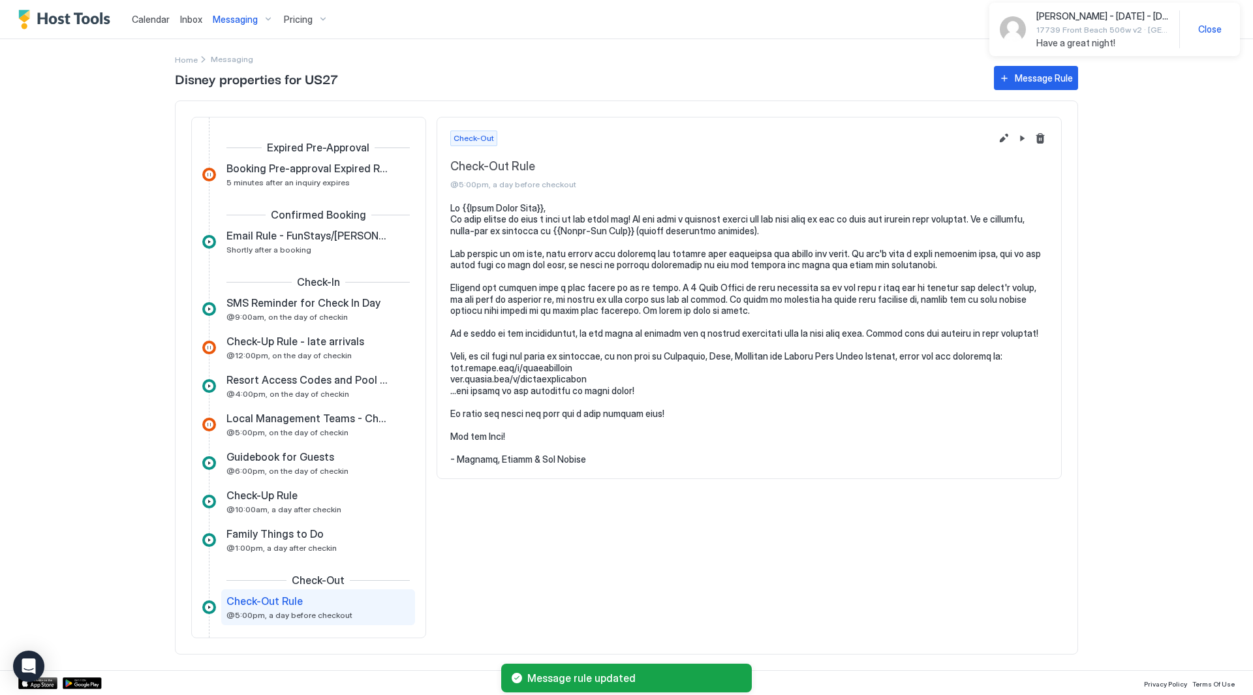
click at [1130, 41] on span "Have a great night!" at bounding box center [1102, 43] width 132 height 12
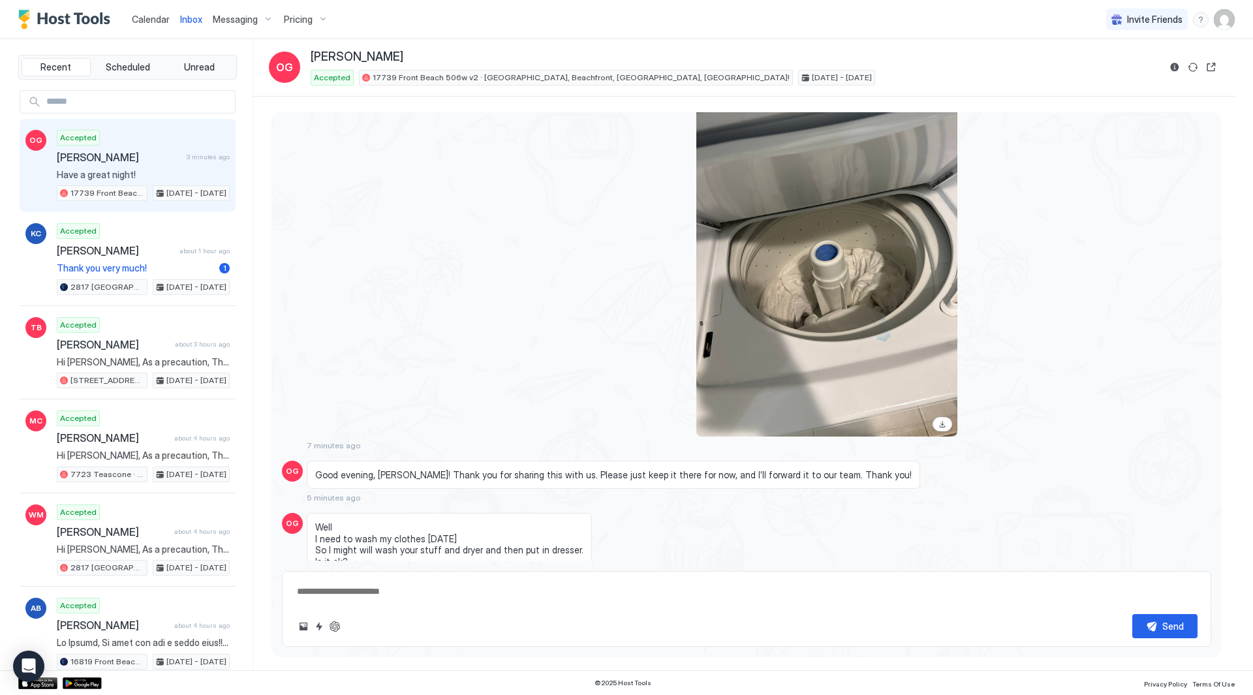
scroll to position [3195, 0]
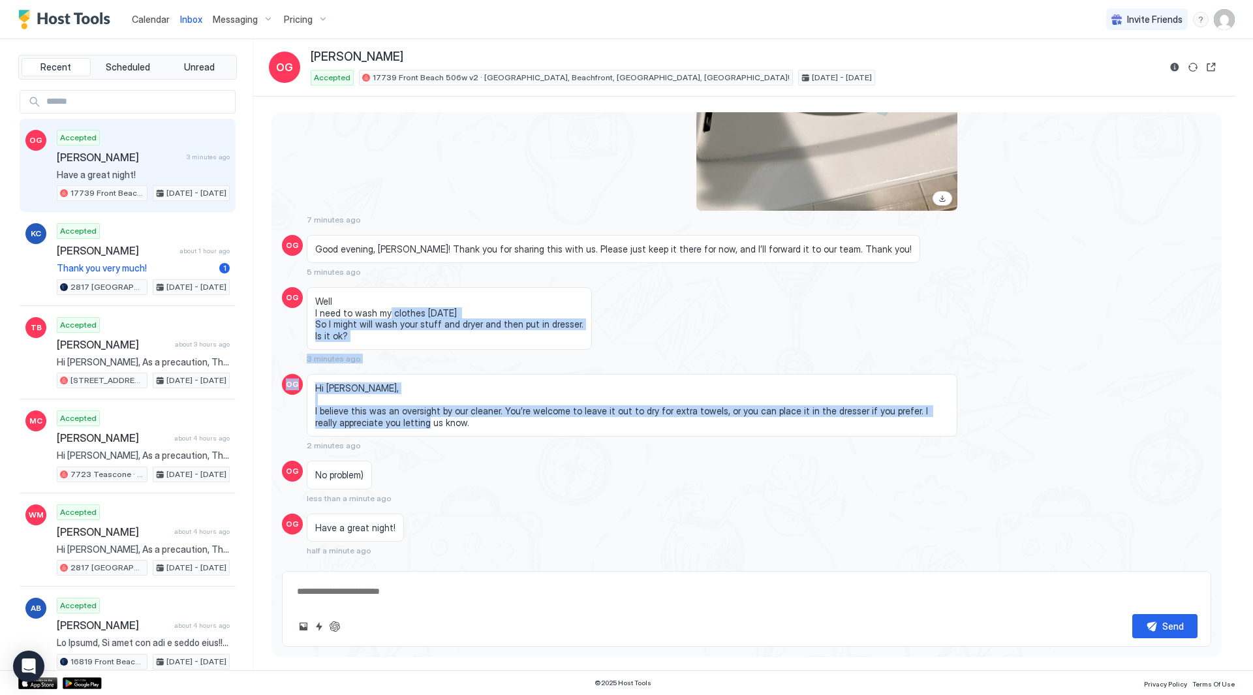
drag, startPoint x: 541, startPoint y: 397, endPoint x: 388, endPoint y: 292, distance: 186.3
click at [388, 296] on span "Well I need to wash my clothes [DATE] So I might will wash your stuff and dryer…" at bounding box center [449, 319] width 268 height 46
drag, startPoint x: 392, startPoint y: 292, endPoint x: 440, endPoint y: 308, distance: 51.6
click at [440, 308] on span "Well I need to wash my clothes [DATE] So I might will wash your stuff and dryer…" at bounding box center [449, 319] width 268 height 46
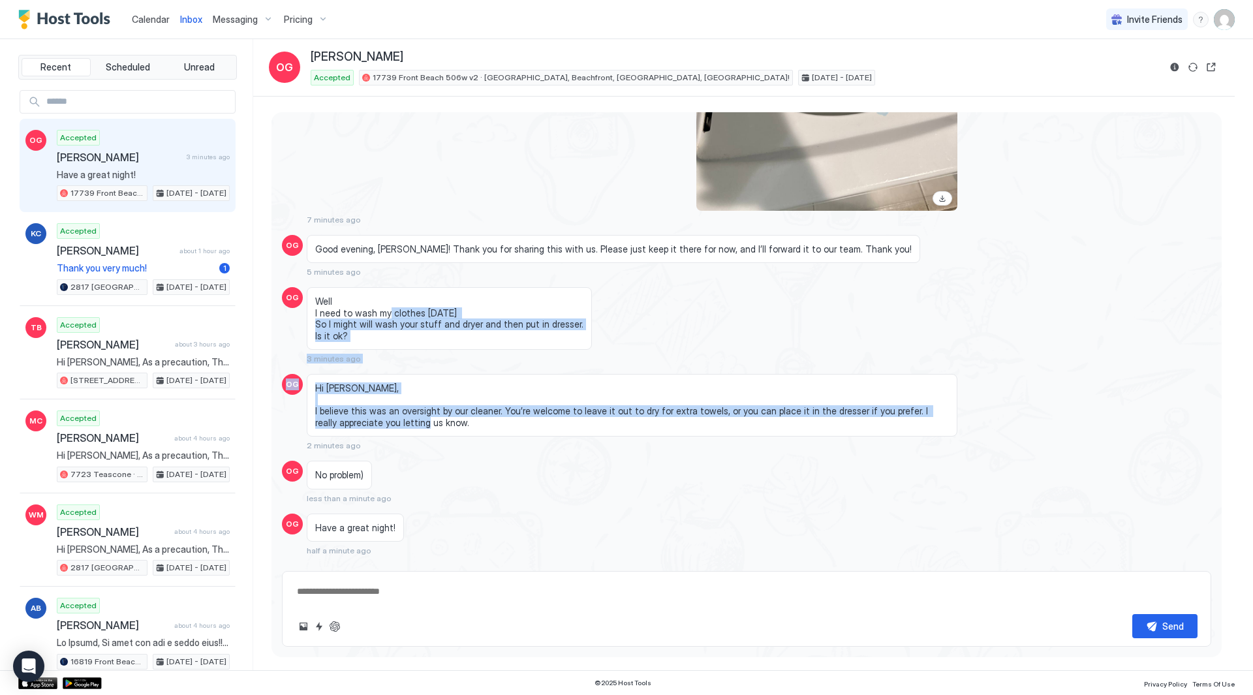
click at [440, 308] on span "Well I need to wash my clothes [DATE] So I might will wash your stuff and dryer…" at bounding box center [449, 319] width 268 height 46
drag, startPoint x: 441, startPoint y: 311, endPoint x: 440, endPoint y: 299, distance: 11.8
click at [440, 299] on span "Well I need to wash my clothes [DATE] So I might will wash your stuff and dryer…" at bounding box center [449, 319] width 268 height 46
click at [440, 298] on span "Well I need to wash my clothes [DATE] So I might will wash your stuff and dryer…" at bounding box center [449, 319] width 268 height 46
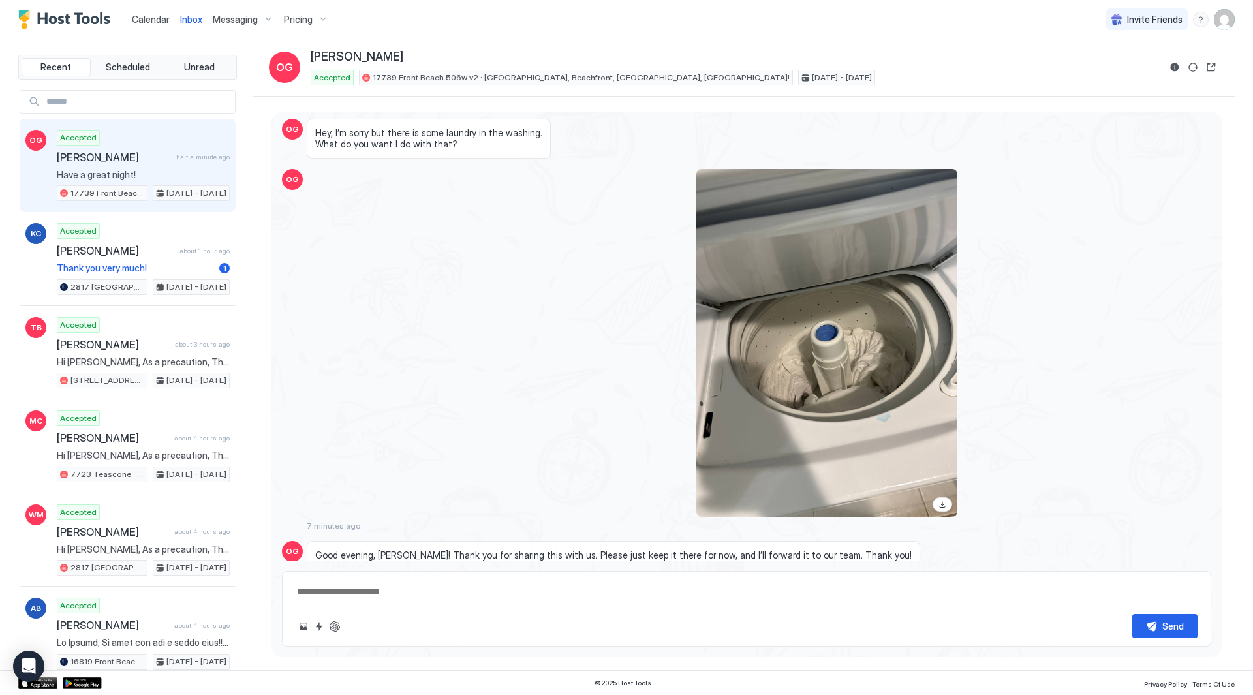
scroll to position [2869, 0]
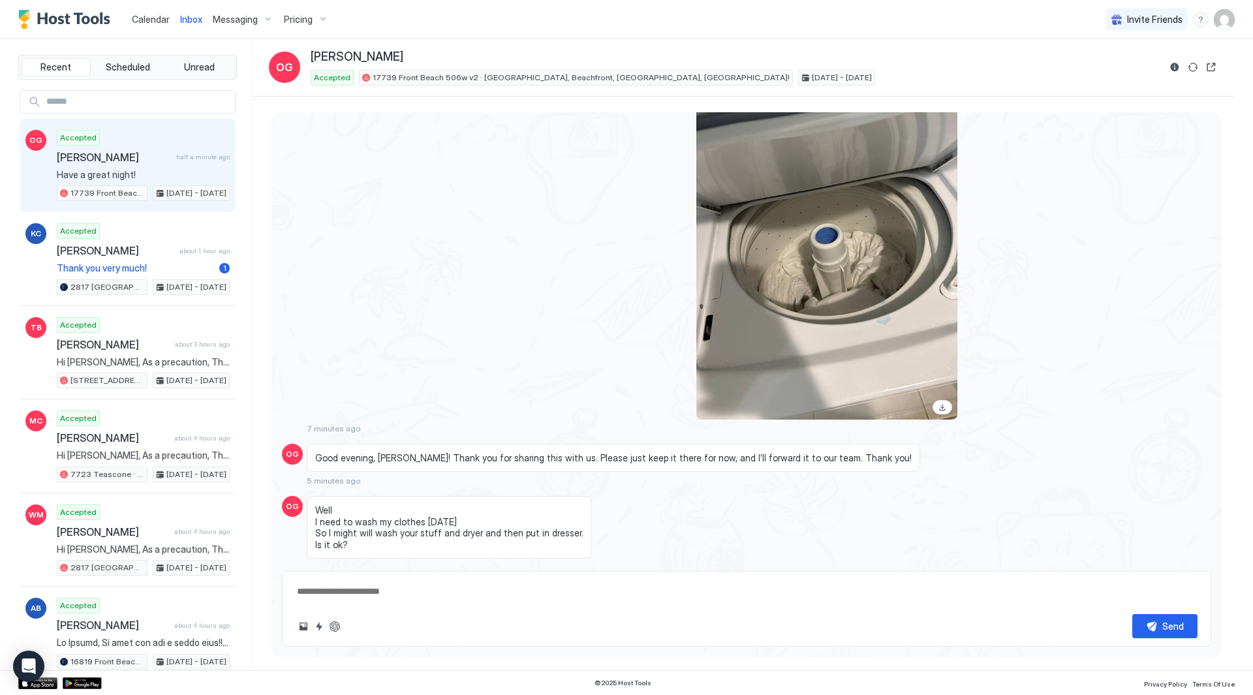
type textarea "*"
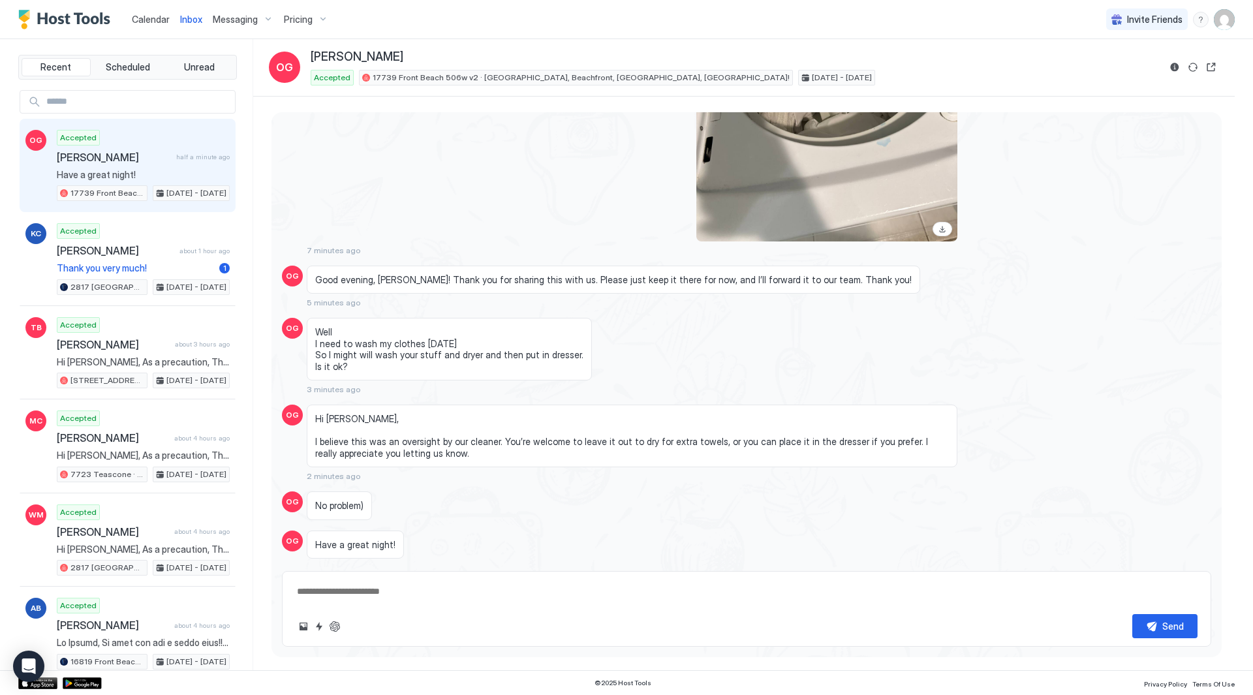
scroll to position [3195, 0]
